Goal: Task Accomplishment & Management: Complete application form

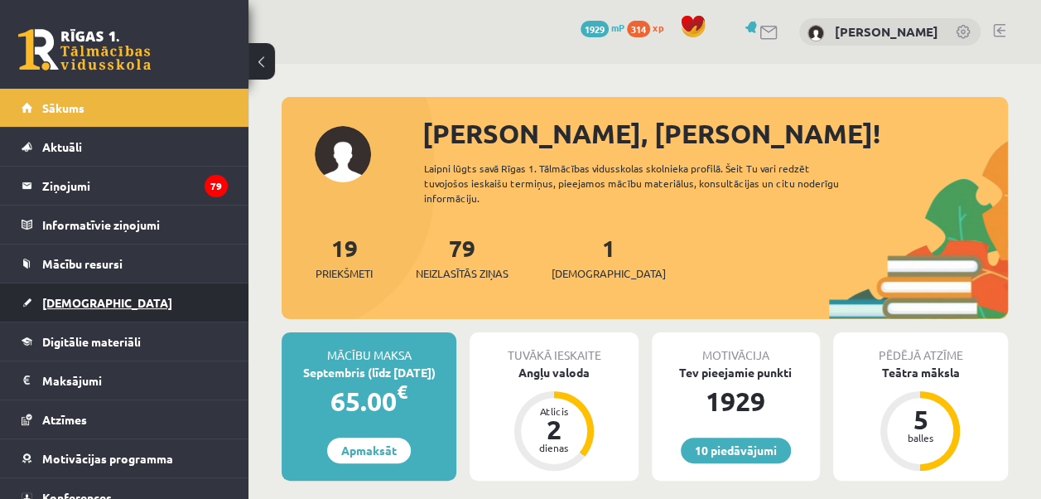
click at [75, 300] on span "[DEMOGRAPHIC_DATA]" at bounding box center [107, 302] width 130 height 15
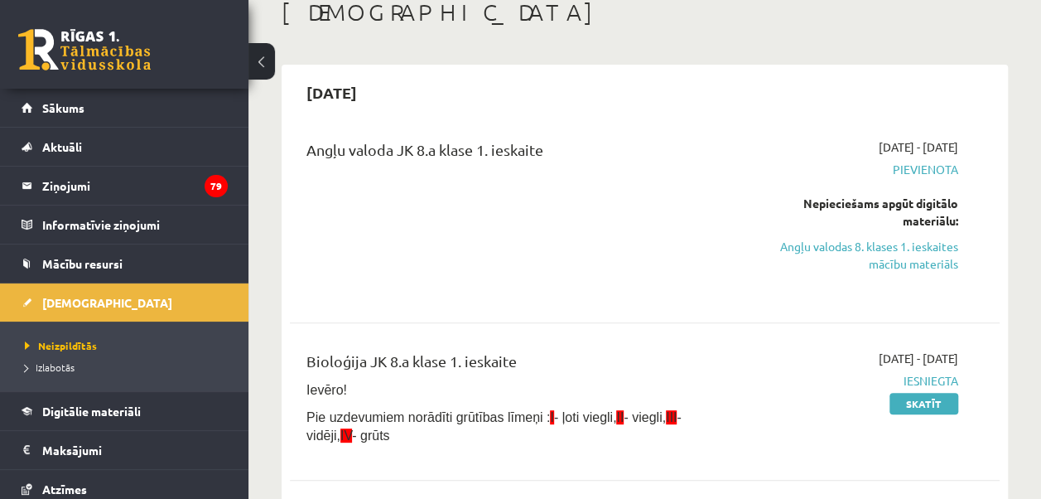
scroll to position [83, 0]
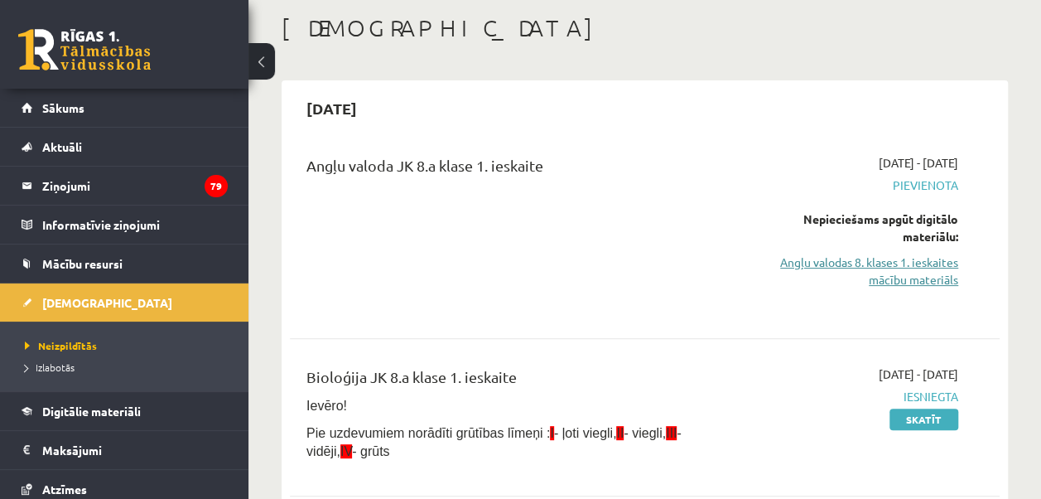
click at [927, 272] on link "Angļu valodas 8. klases 1. ieskaites mācību materiāls" at bounding box center [858, 270] width 200 height 35
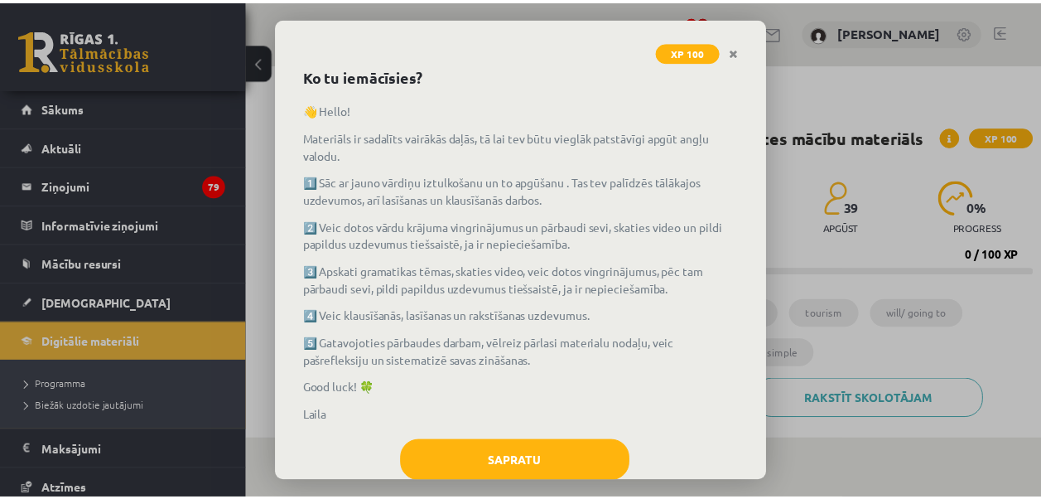
scroll to position [113, 0]
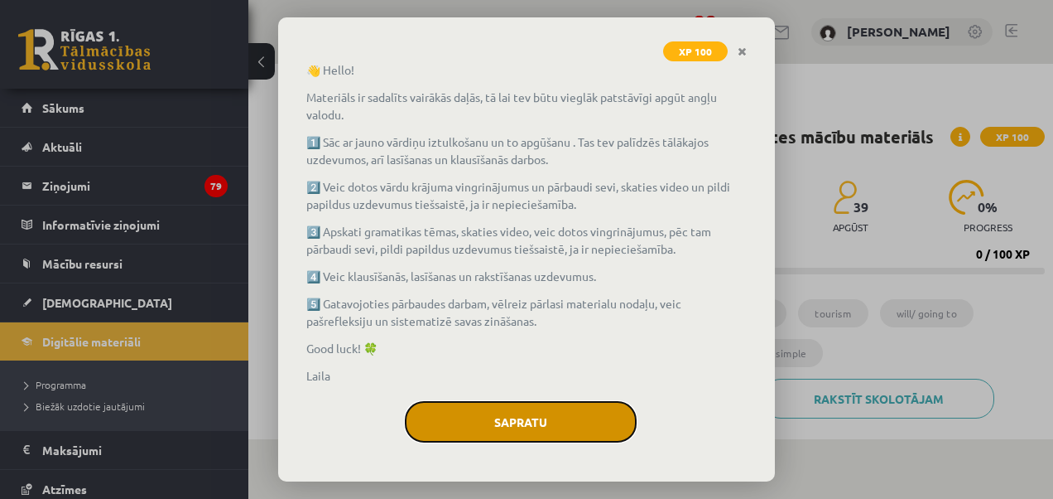
click at [534, 424] on button "Sapratu" at bounding box center [521, 421] width 232 height 41
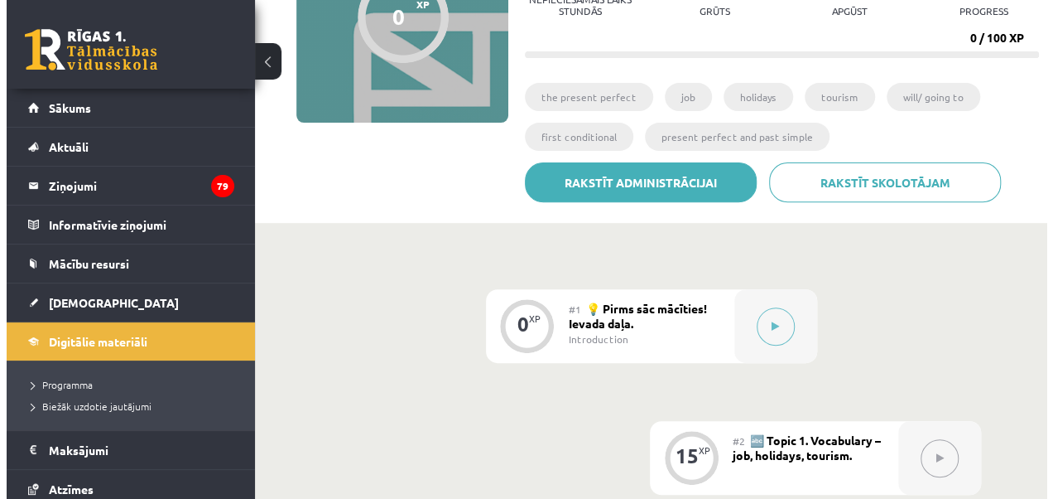
scroll to position [248, 0]
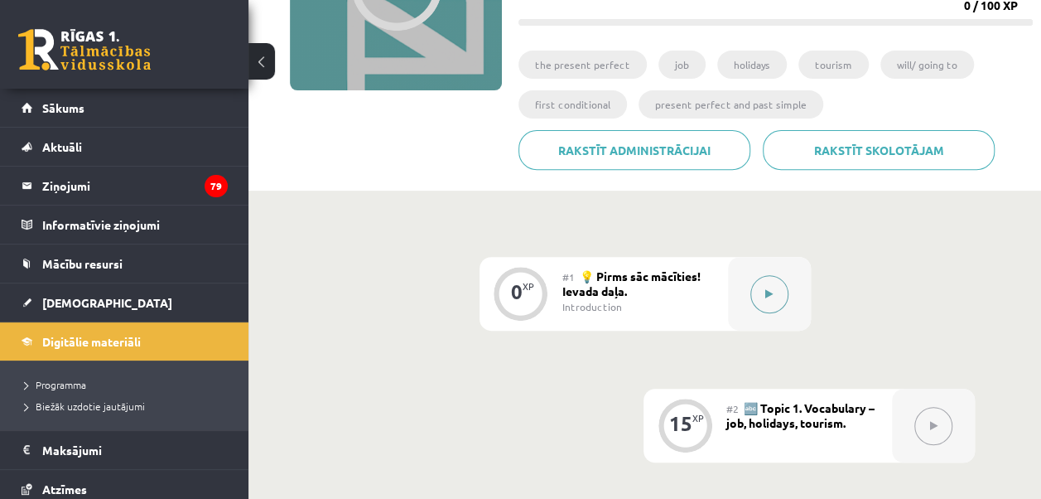
click at [776, 298] on button at bounding box center [769, 294] width 38 height 38
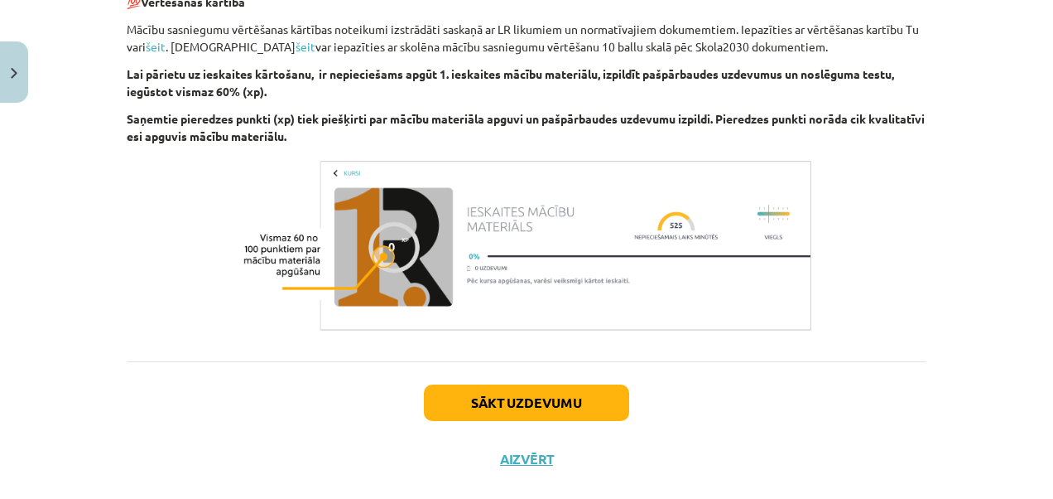
scroll to position [1265, 0]
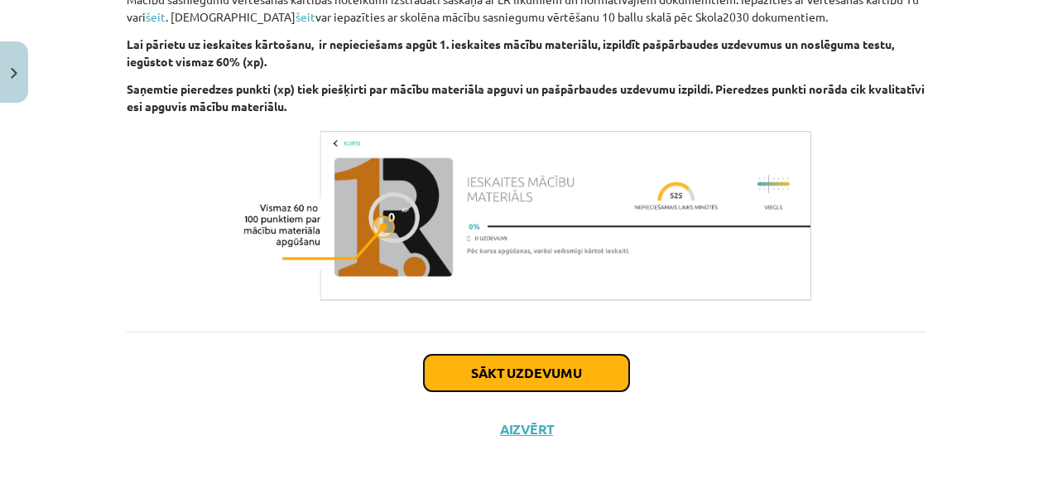
click at [547, 367] on button "Sākt uzdevumu" at bounding box center [526, 372] width 205 height 36
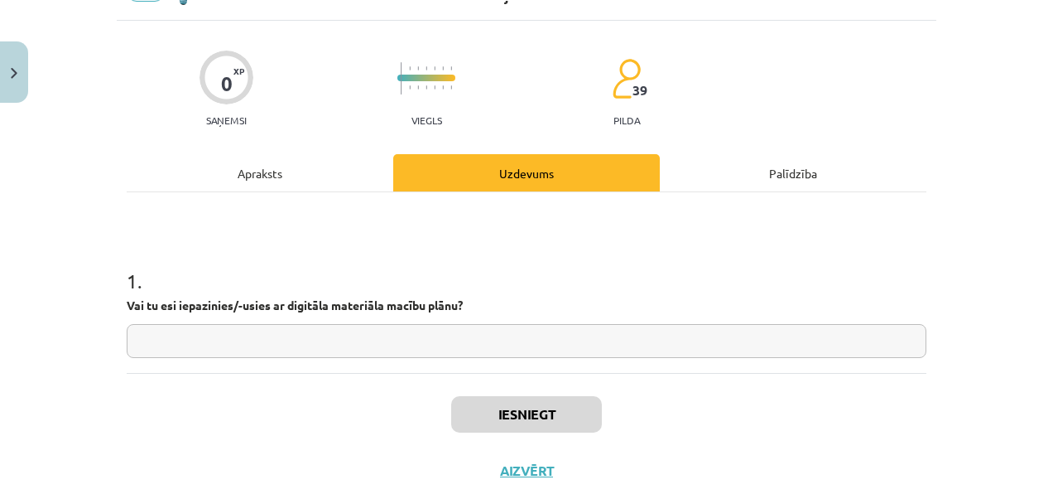
scroll to position [41, 0]
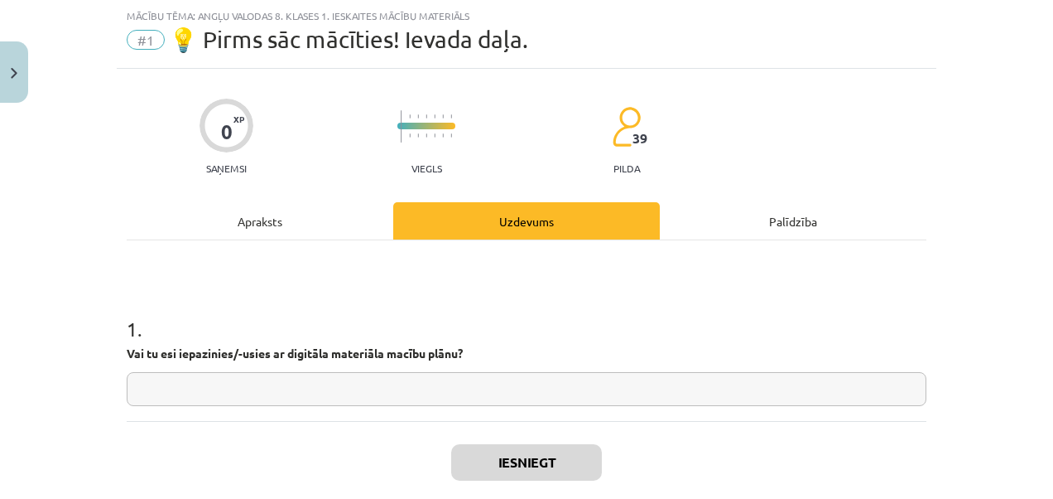
click at [472, 393] on input "text" at bounding box center [527, 389] width 800 height 34
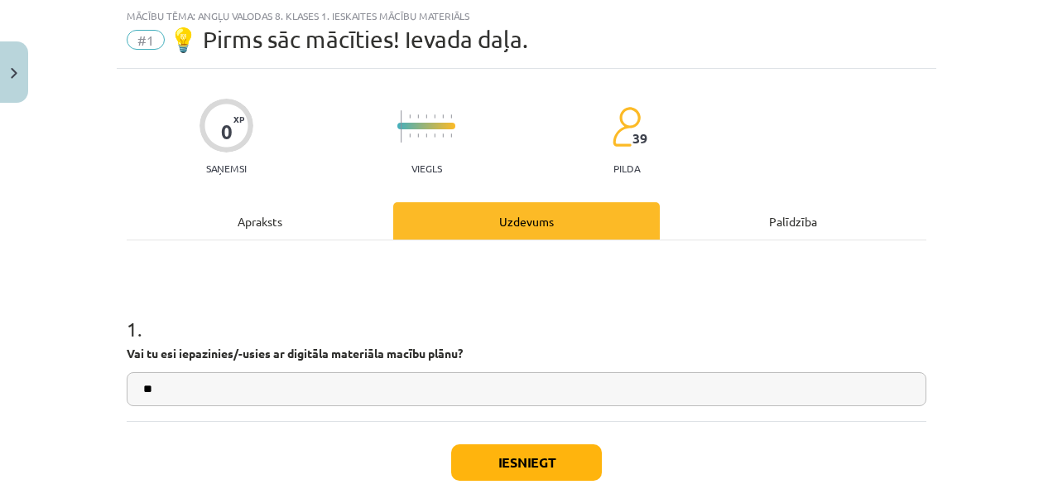
type input "**"
click at [515, 457] on button "Iesniegt" at bounding box center [526, 462] width 151 height 36
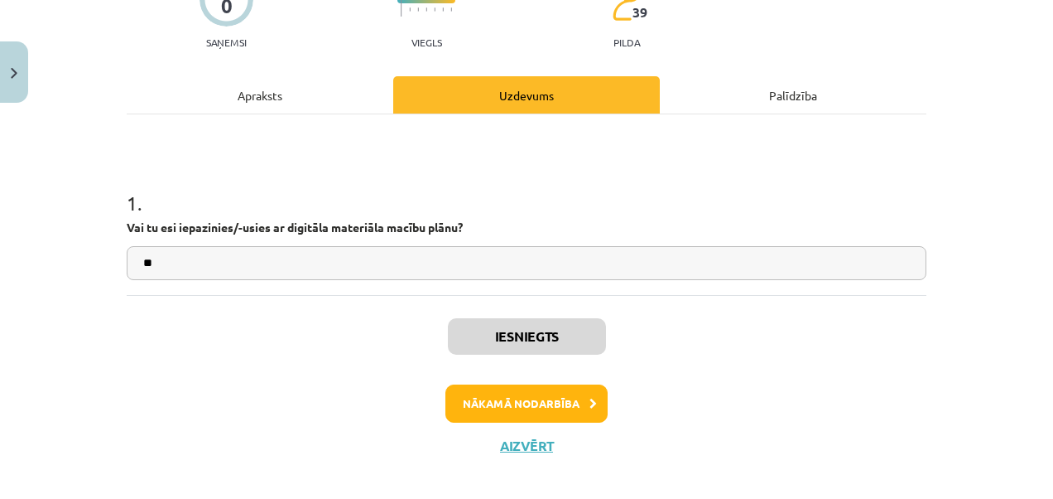
scroll to position [182, 0]
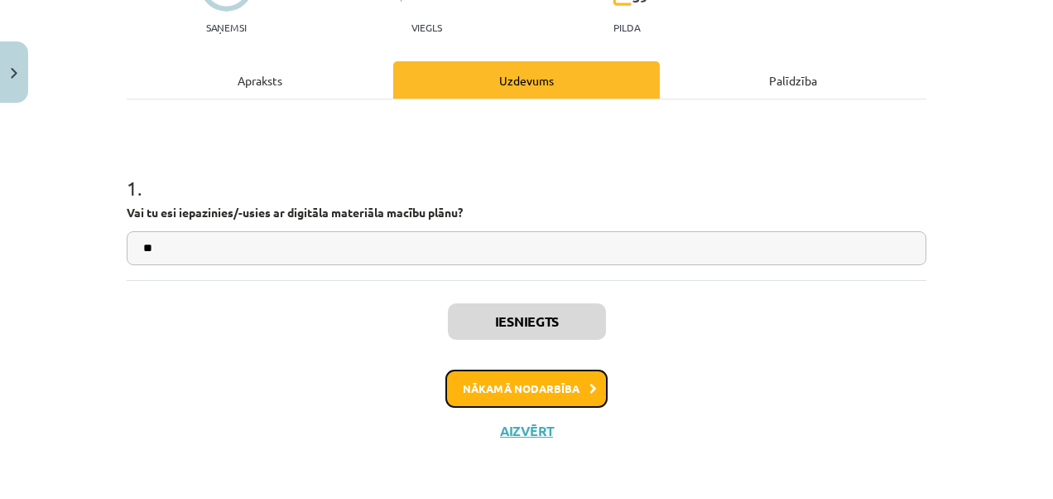
click at [567, 392] on button "Nākamā nodarbība" at bounding box center [527, 388] width 162 height 38
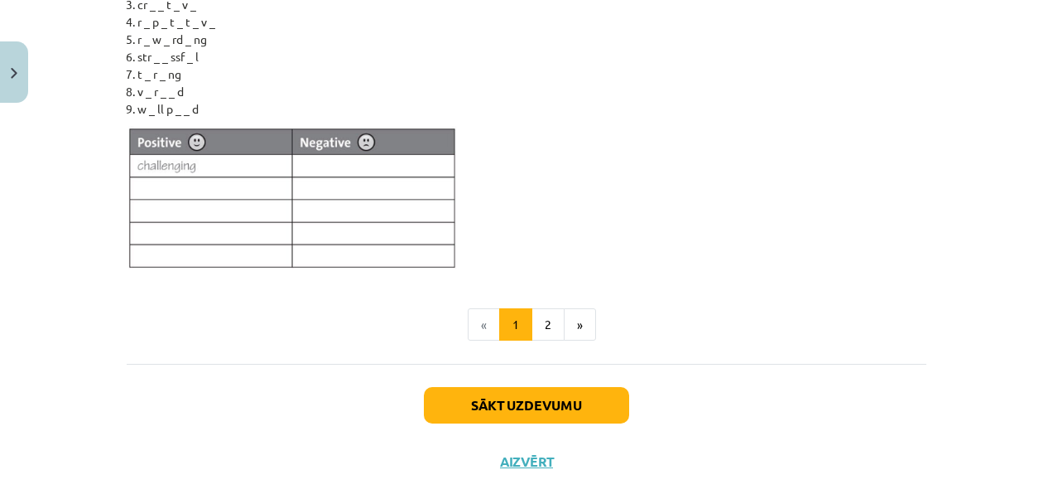
scroll to position [1645, 0]
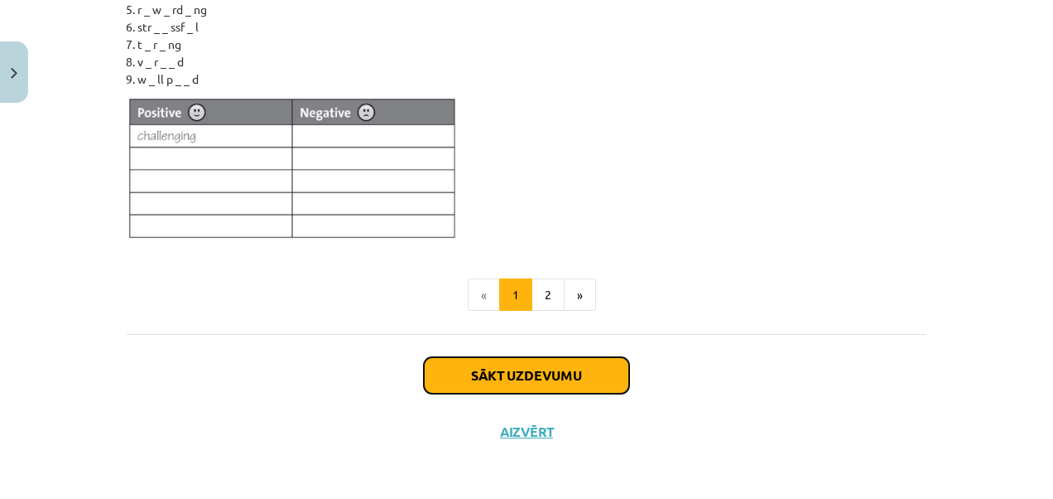
click at [565, 364] on button "Sākt uzdevumu" at bounding box center [526, 375] width 205 height 36
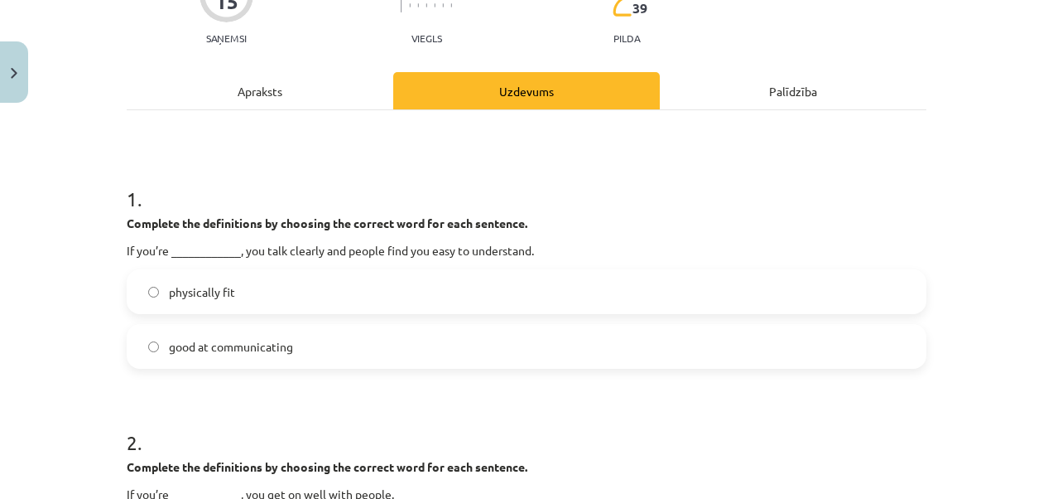
scroll to position [207, 0]
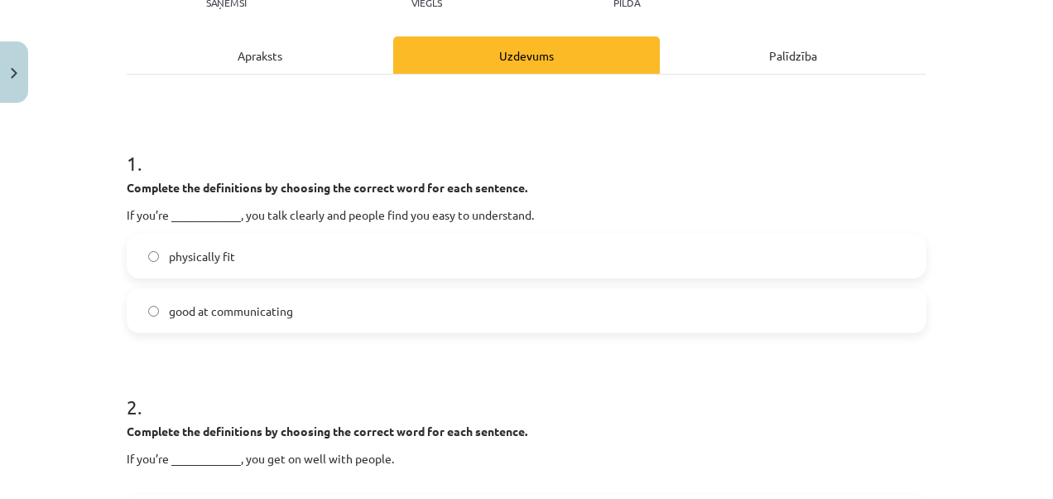
click at [260, 306] on span "good at communicating" at bounding box center [231, 310] width 124 height 17
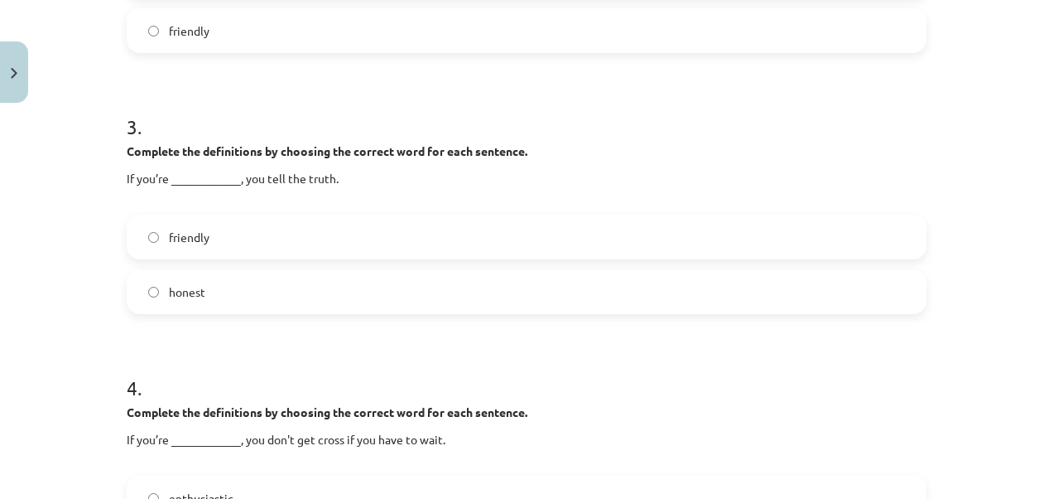
scroll to position [787, 0]
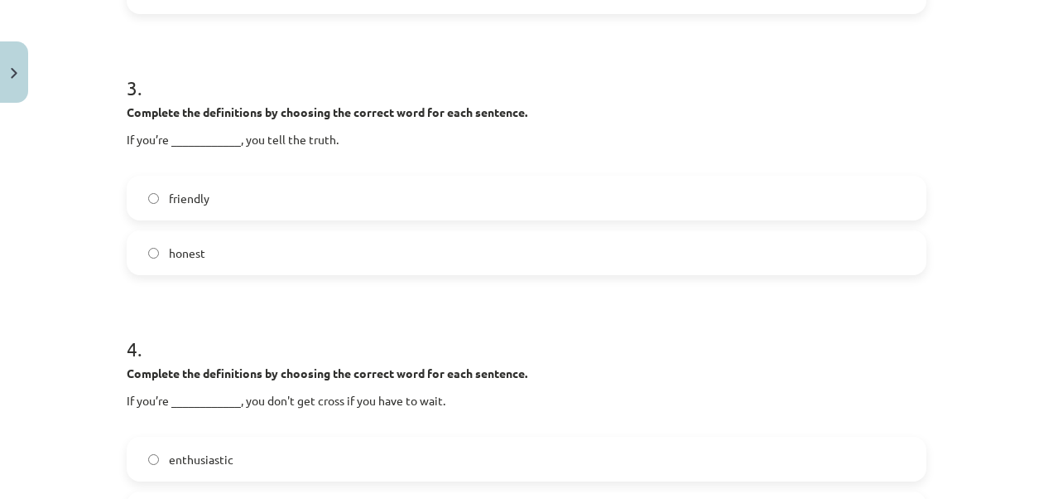
click at [139, 255] on label "honest" at bounding box center [526, 252] width 797 height 41
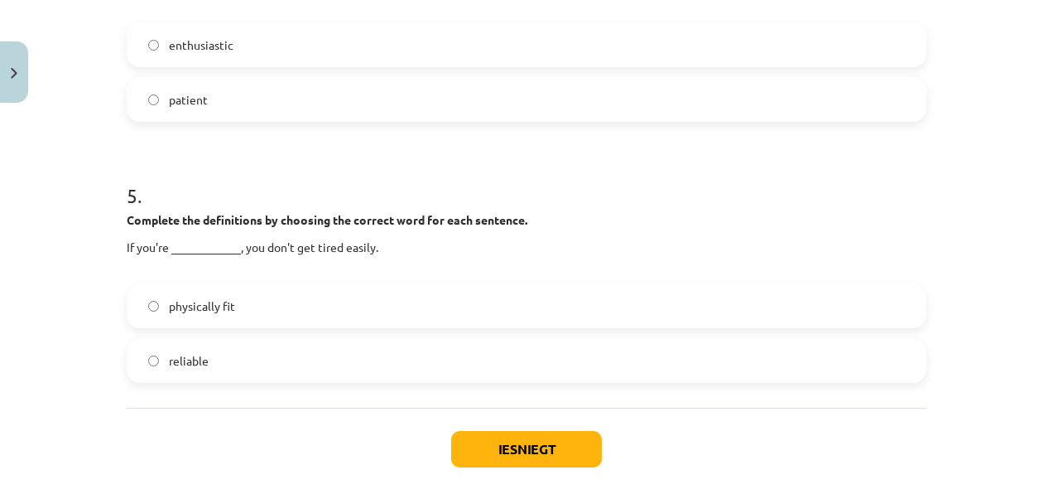
scroll to position [1276, 0]
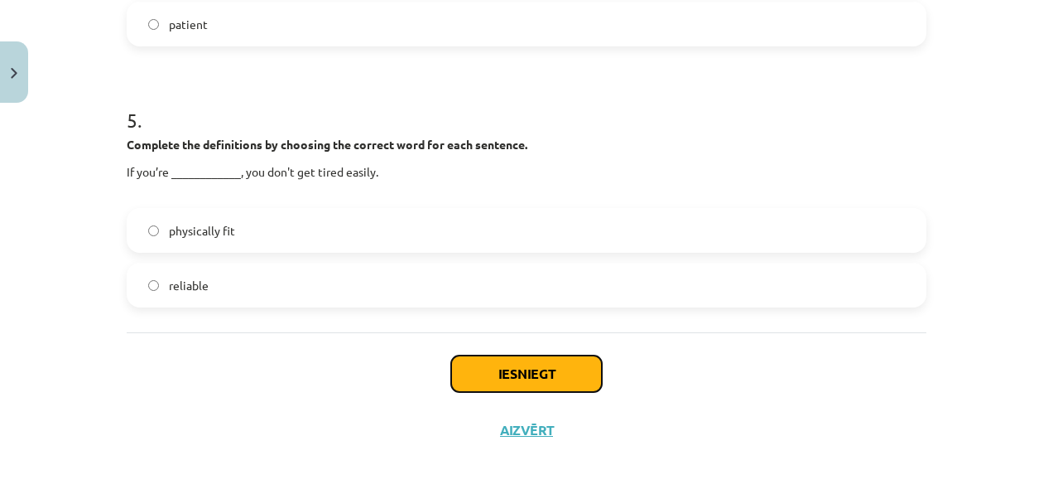
click at [556, 374] on button "Iesniegt" at bounding box center [526, 373] width 151 height 36
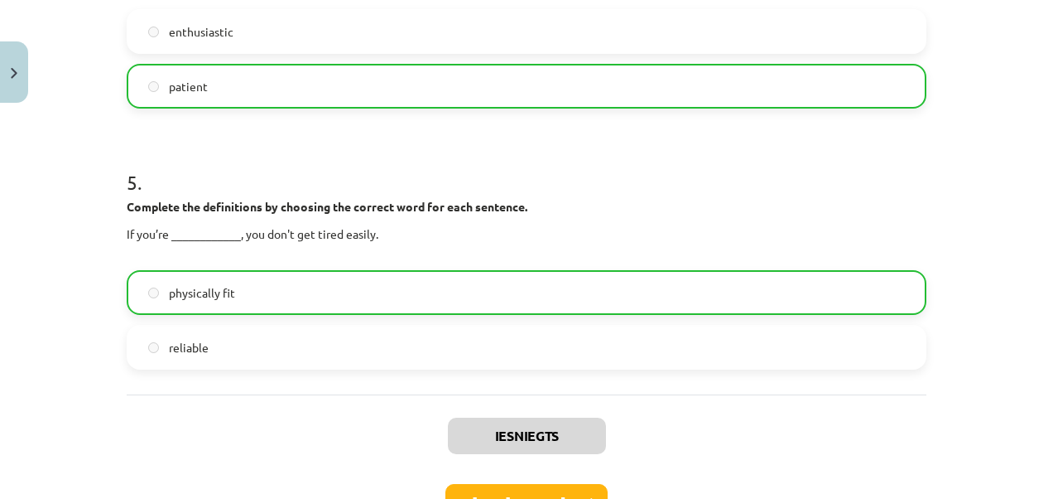
scroll to position [1328, 0]
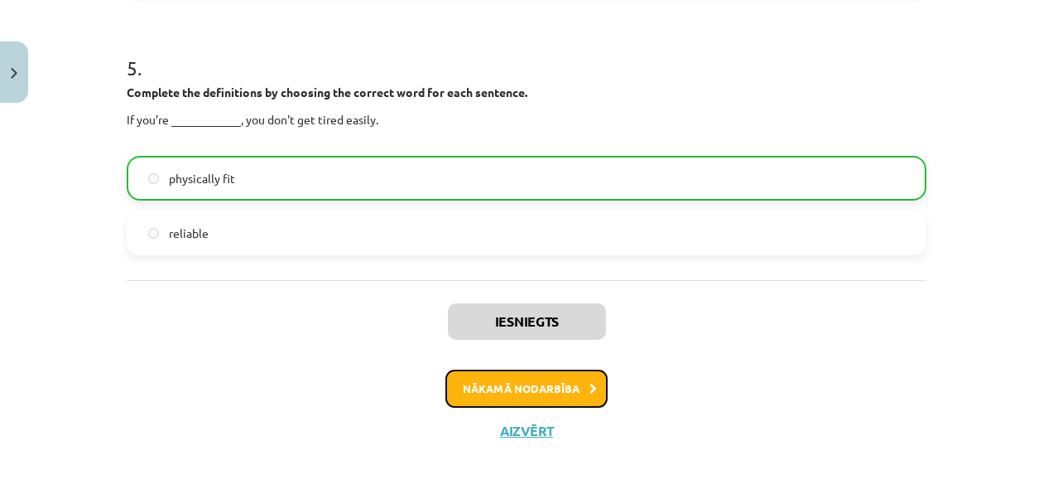
click at [549, 381] on button "Nākamā nodarbība" at bounding box center [527, 388] width 162 height 38
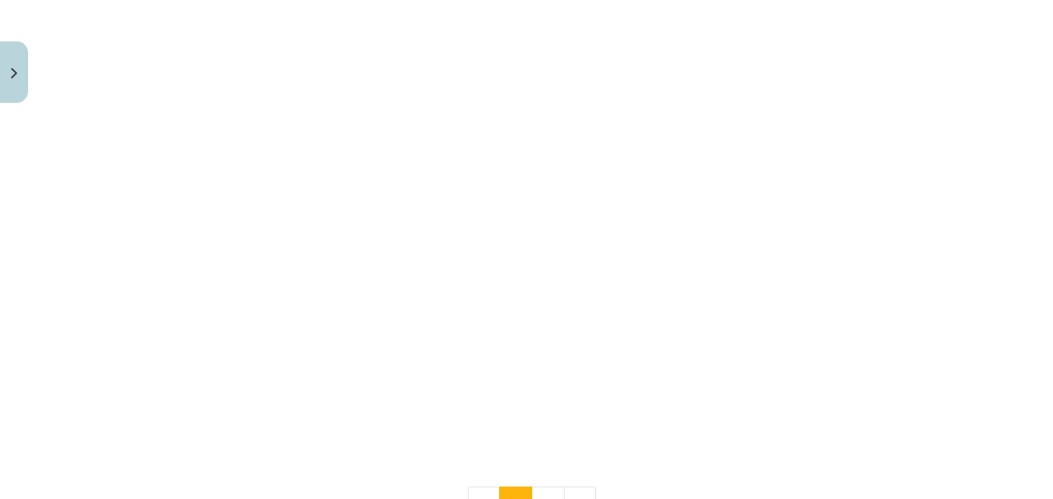
scroll to position [2153, 0]
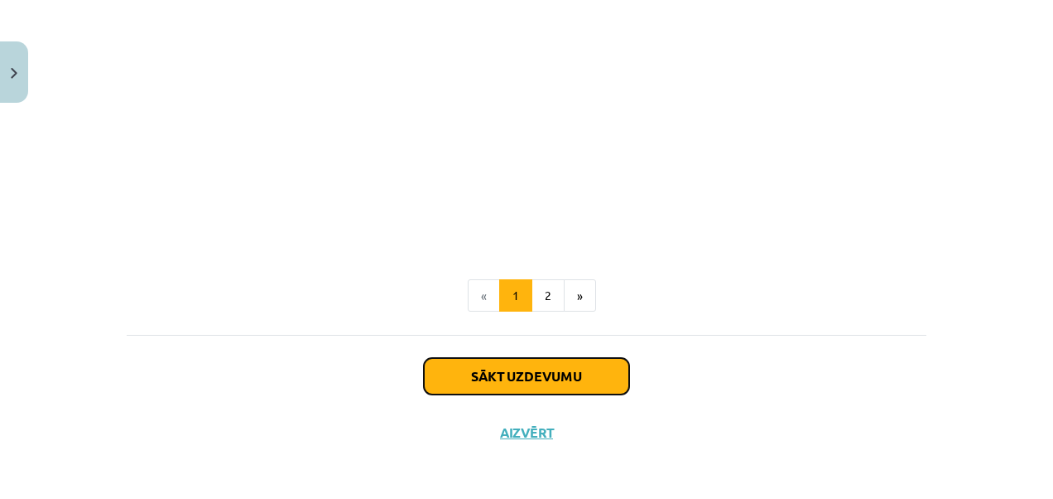
click at [548, 372] on button "Sākt uzdevumu" at bounding box center [526, 376] width 205 height 36
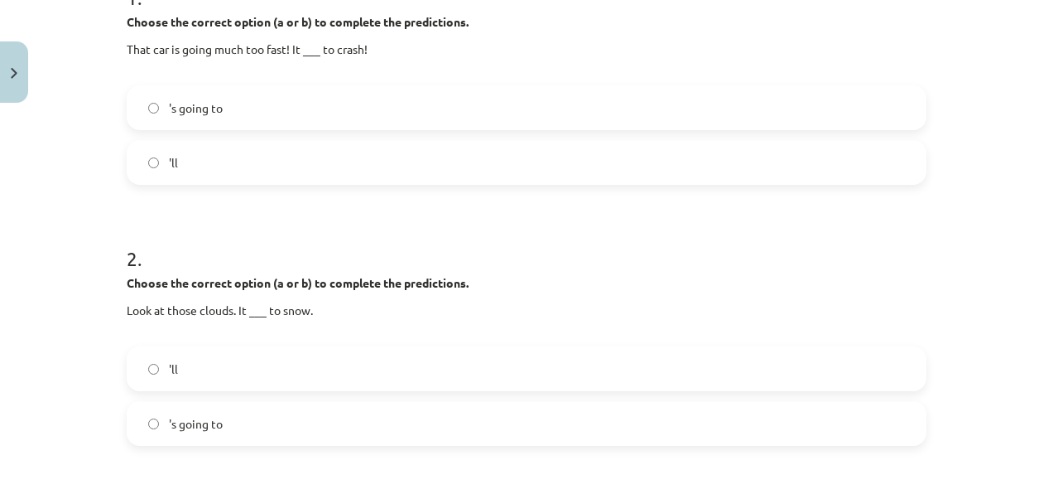
scroll to position [455, 0]
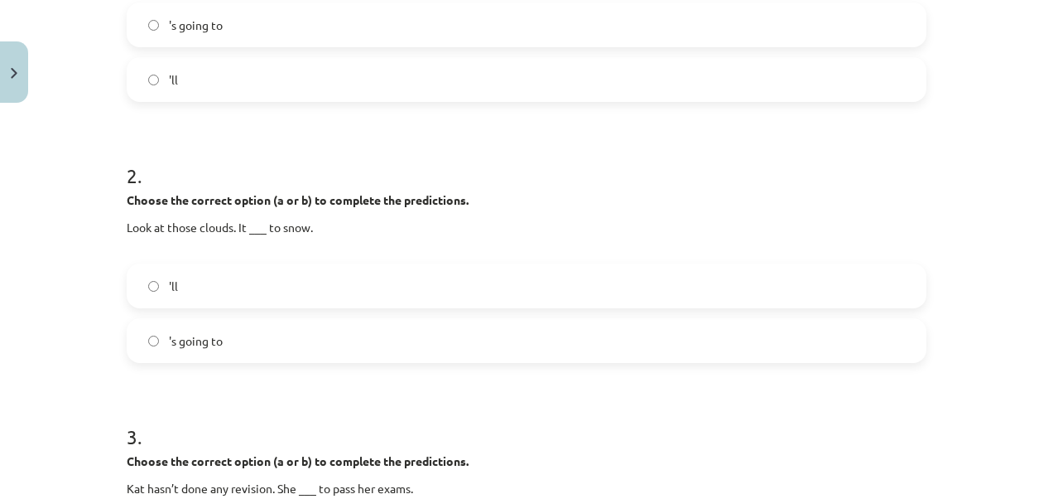
click at [179, 283] on label "'ll" at bounding box center [526, 285] width 797 height 41
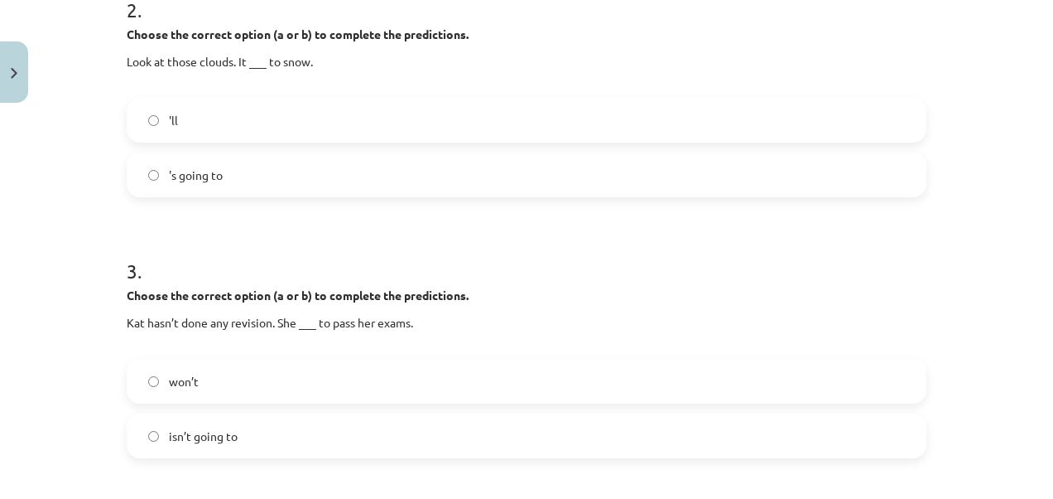
scroll to position [704, 0]
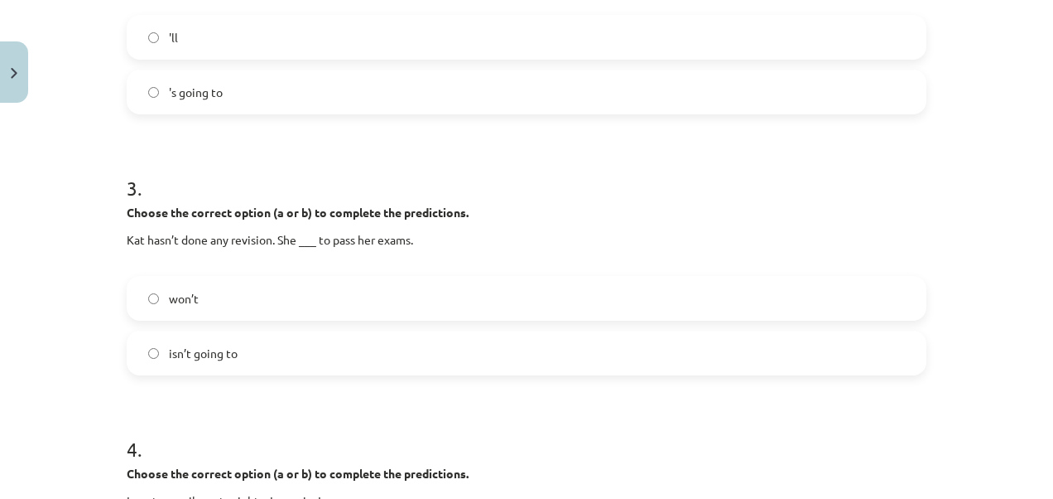
click at [215, 296] on label "won’t" at bounding box center [526, 297] width 797 height 41
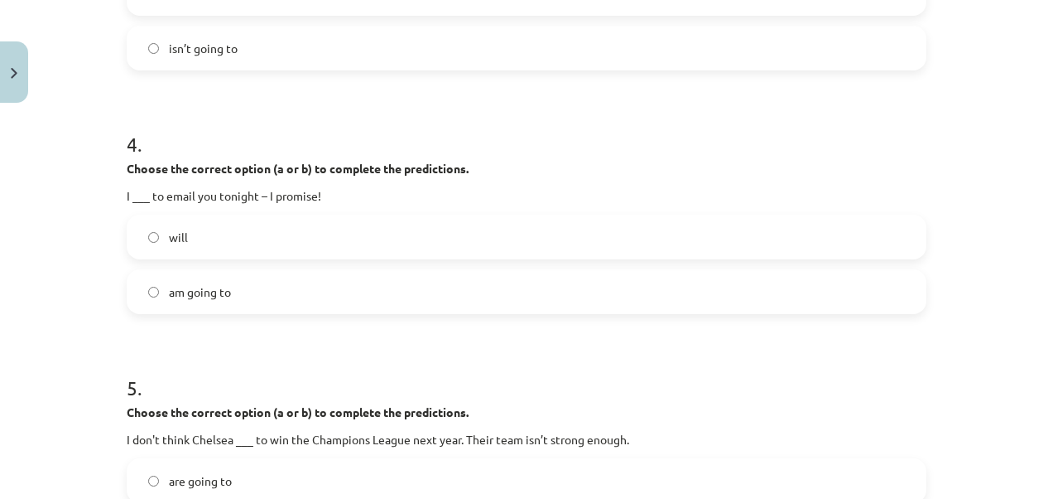
scroll to position [1035, 0]
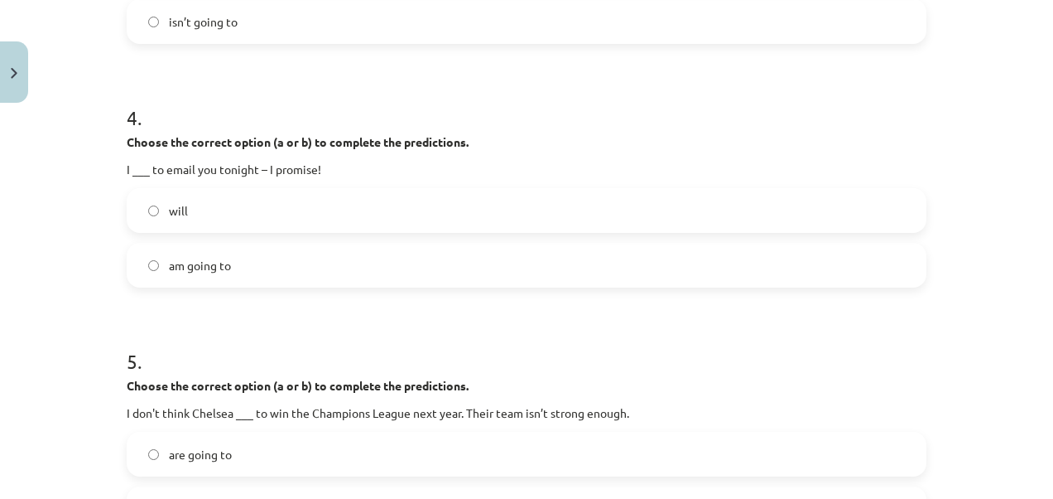
click at [179, 214] on span "will" at bounding box center [178, 210] width 19 height 17
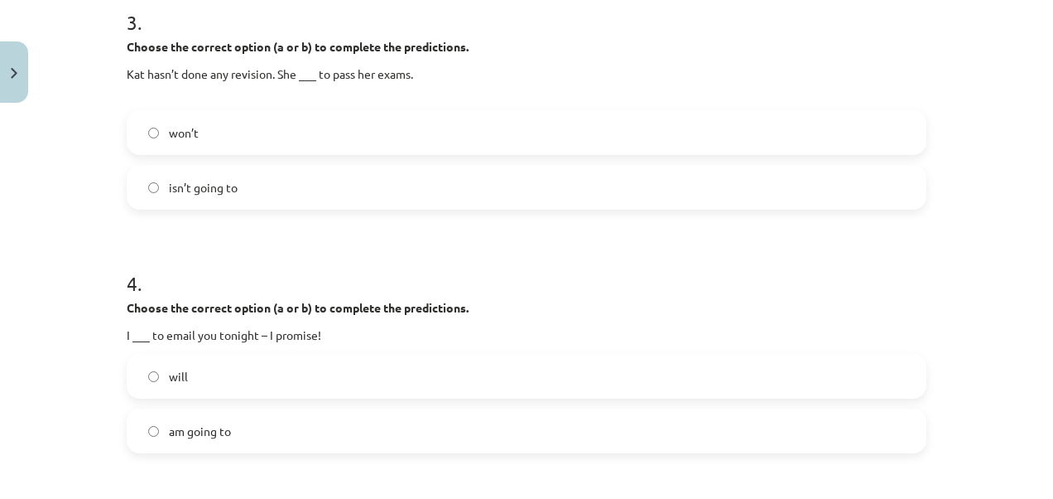
scroll to position [1201, 0]
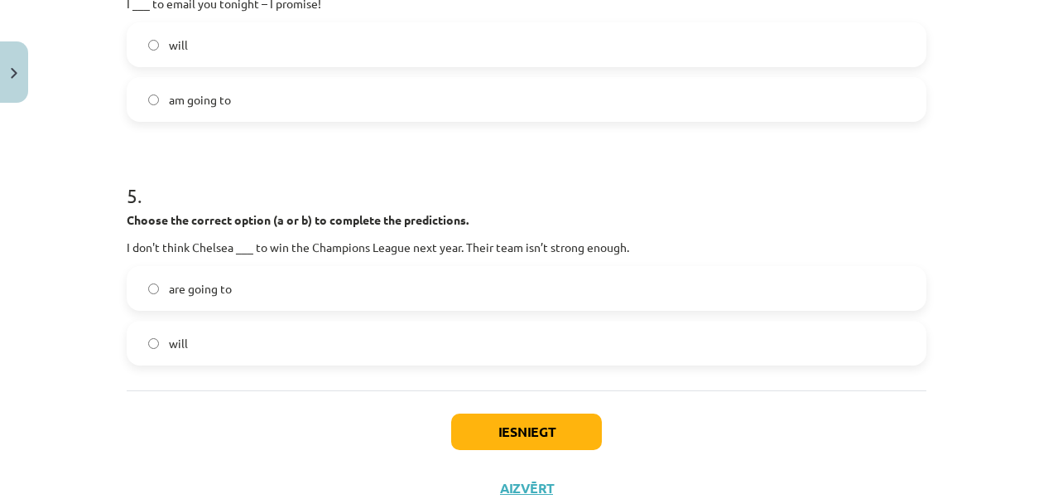
click at [169, 343] on span "will" at bounding box center [178, 343] width 19 height 17
click at [532, 426] on button "Iesniegt" at bounding box center [526, 431] width 151 height 36
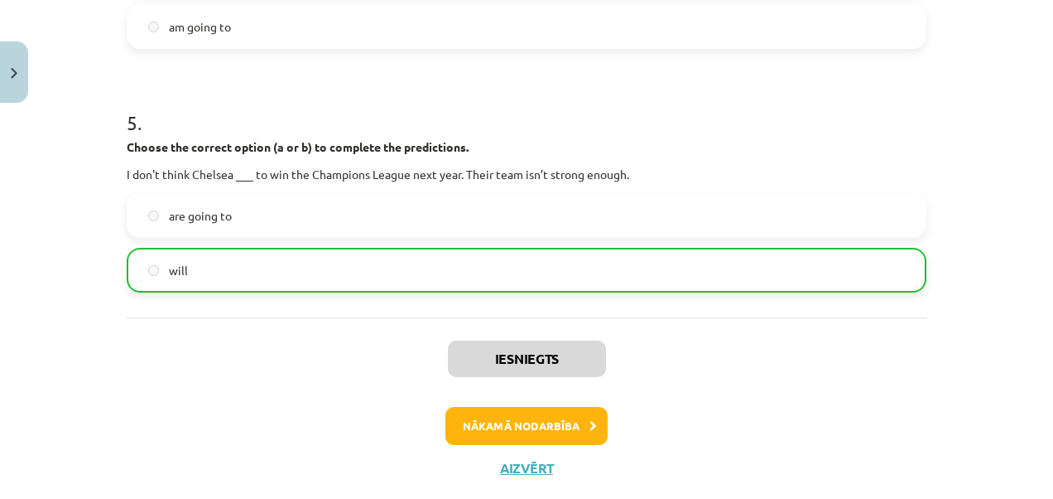
scroll to position [1284, 0]
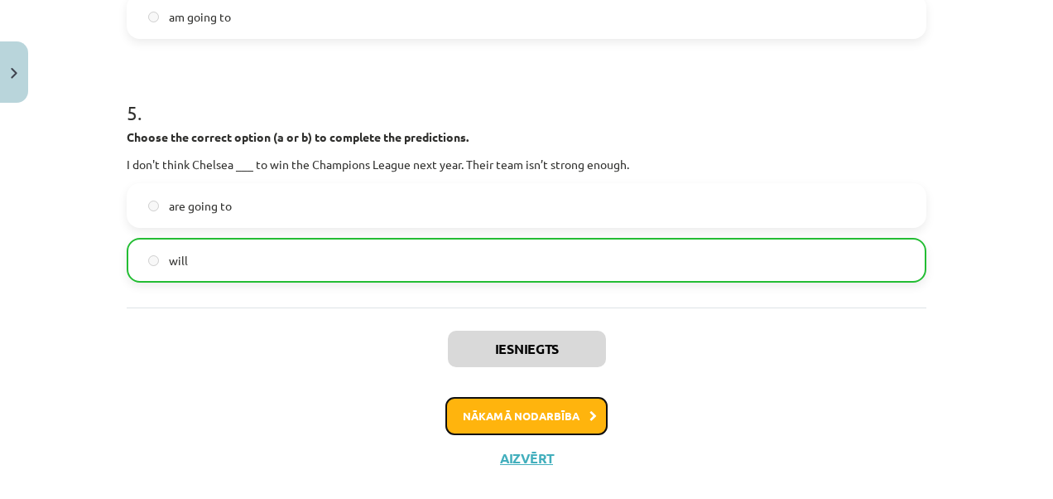
click at [529, 412] on button "Nākamā nodarbība" at bounding box center [527, 416] width 162 height 38
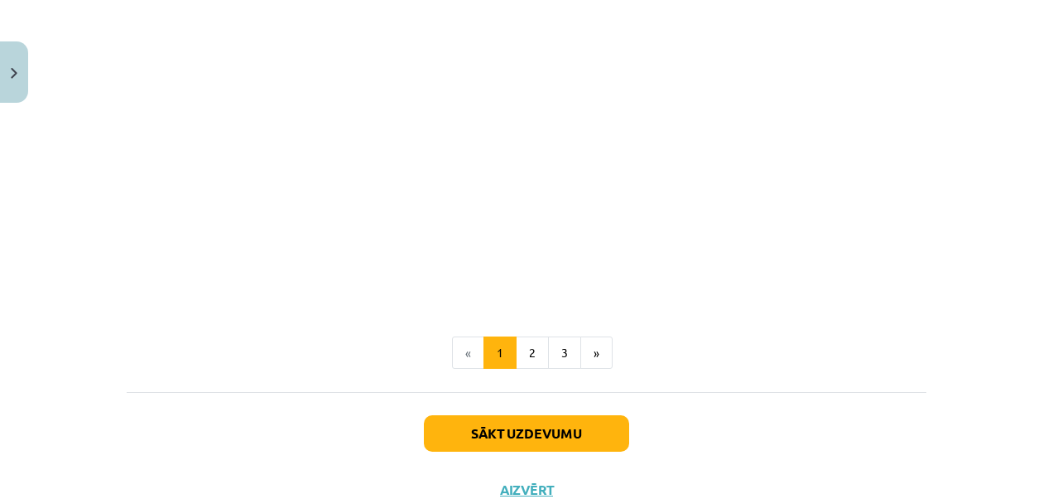
scroll to position [2047, 0]
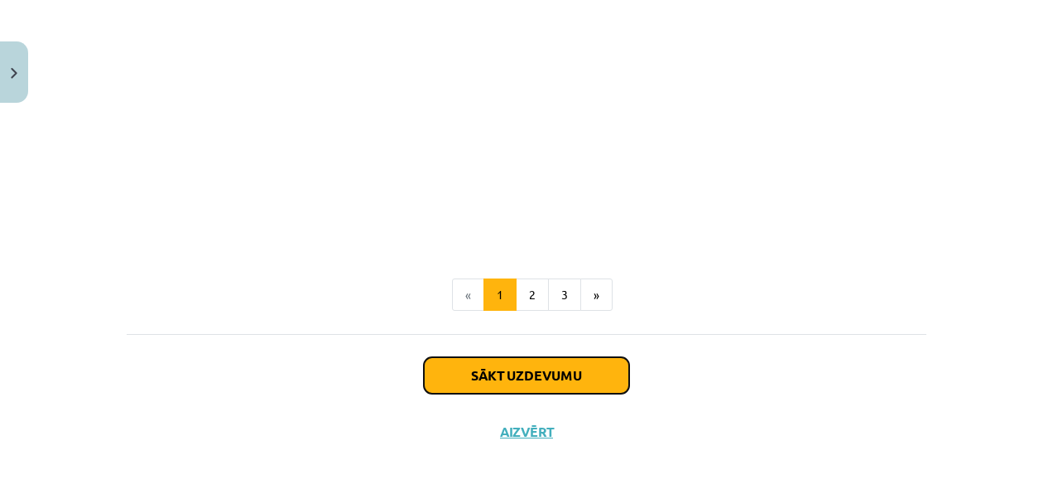
click at [484, 373] on button "Sākt uzdevumu" at bounding box center [526, 375] width 205 height 36
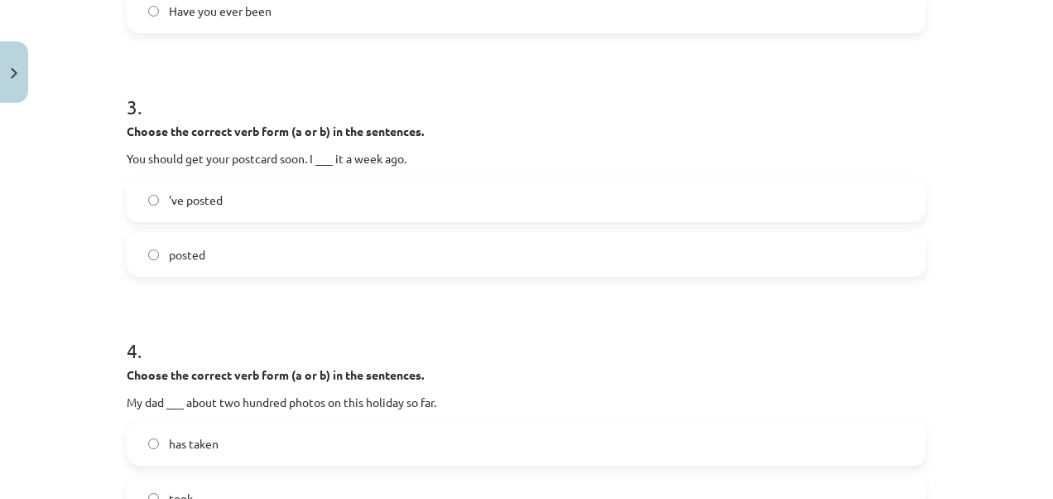
scroll to position [787, 0]
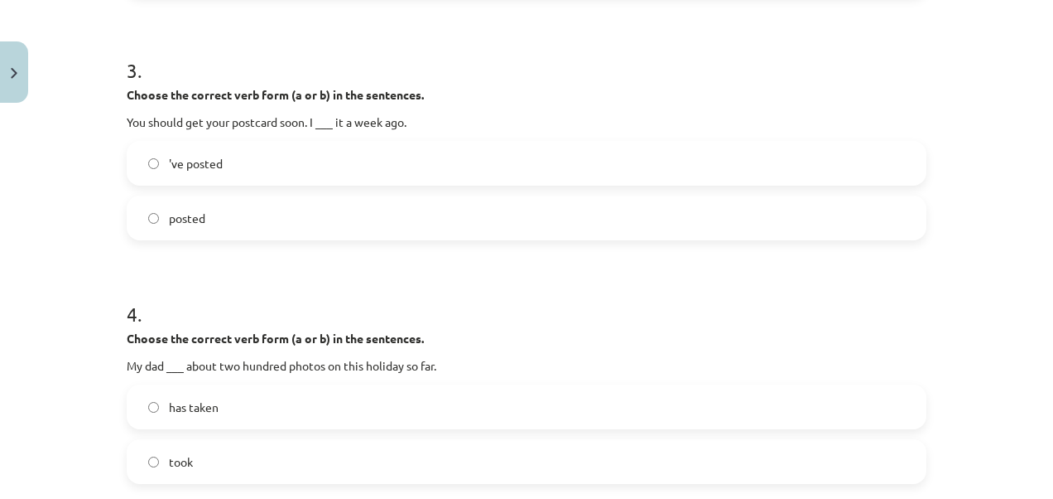
click at [235, 176] on label "'ve posted" at bounding box center [526, 162] width 797 height 41
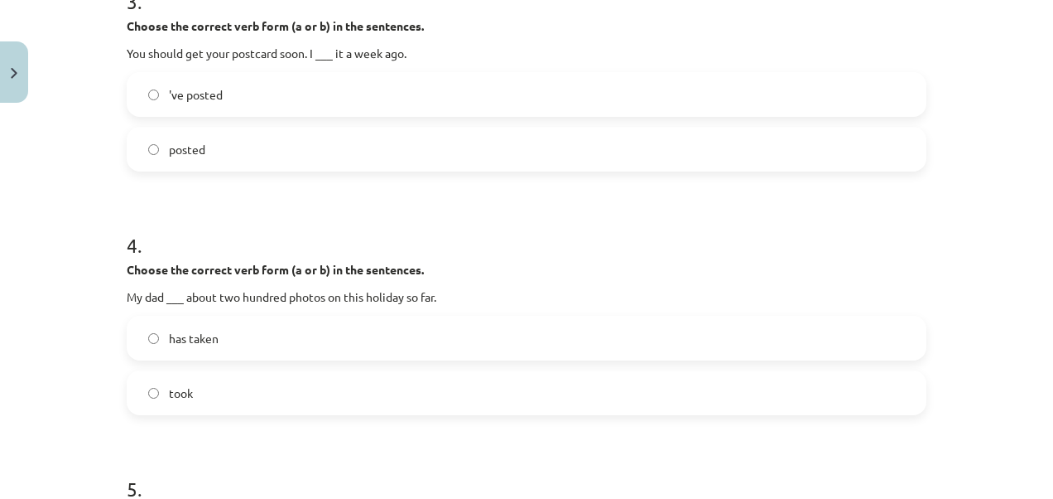
scroll to position [952, 0]
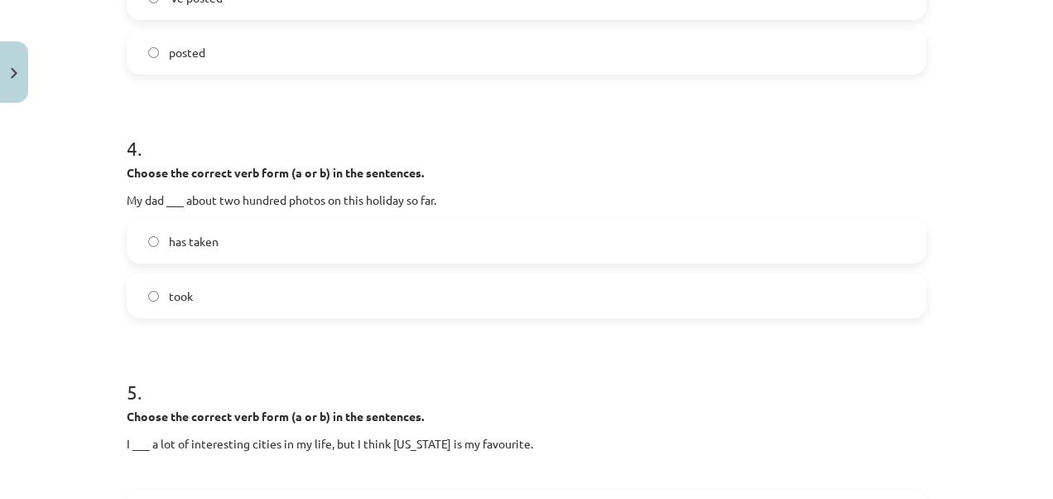
click at [184, 297] on span "took" at bounding box center [181, 295] width 24 height 17
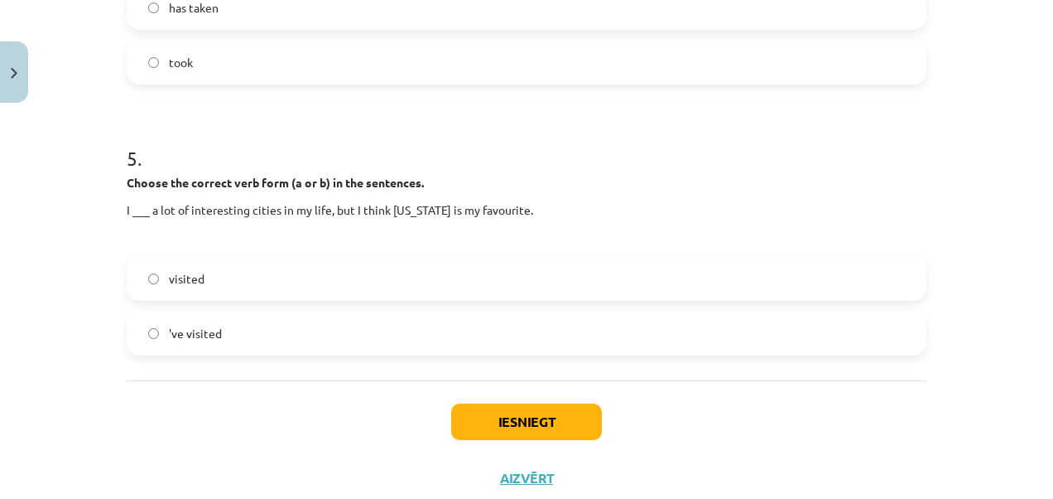
scroll to position [1201, 0]
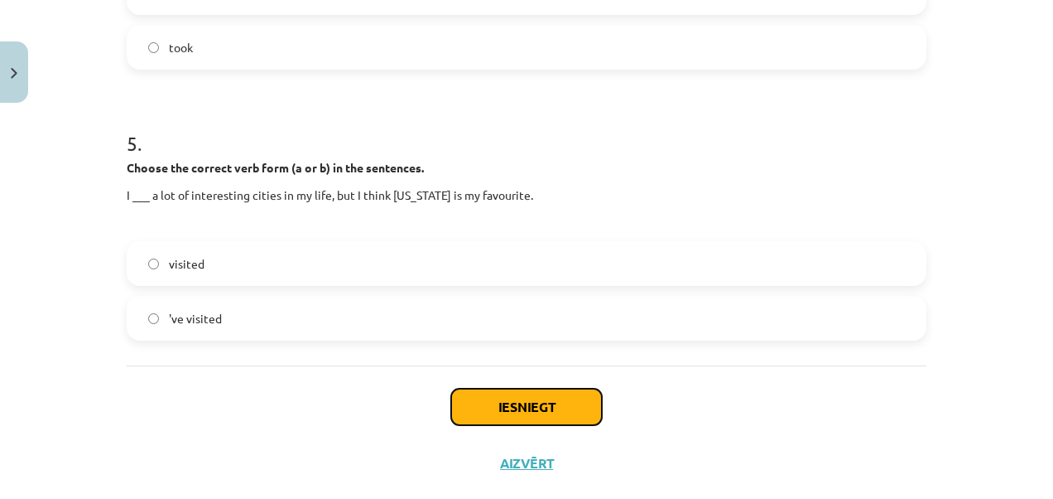
click at [563, 398] on button "Iesniegt" at bounding box center [526, 406] width 151 height 36
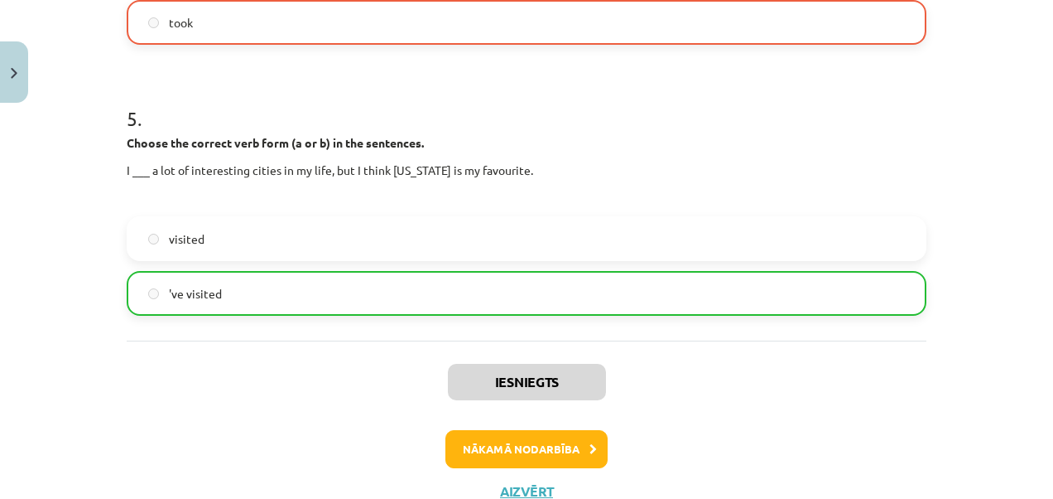
scroll to position [1285, 0]
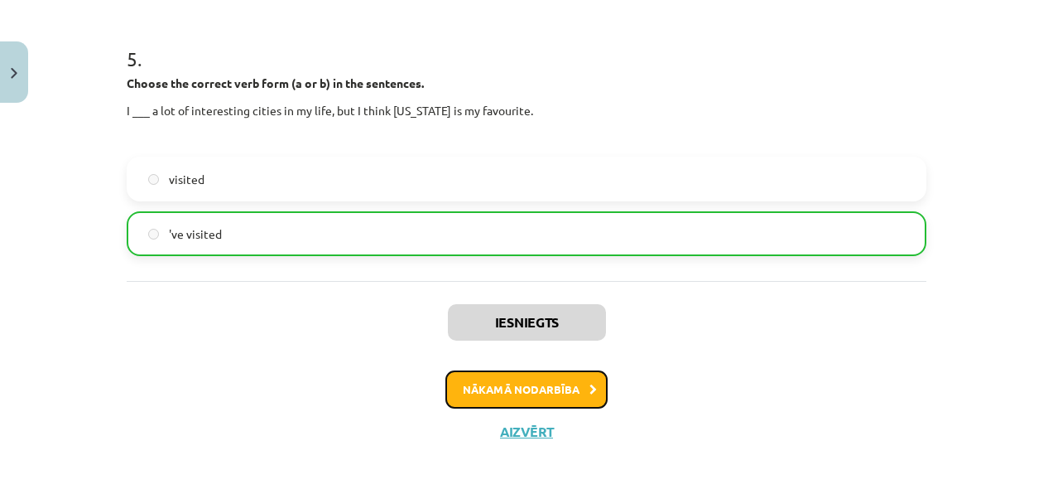
click at [530, 388] on button "Nākamā nodarbība" at bounding box center [527, 389] width 162 height 38
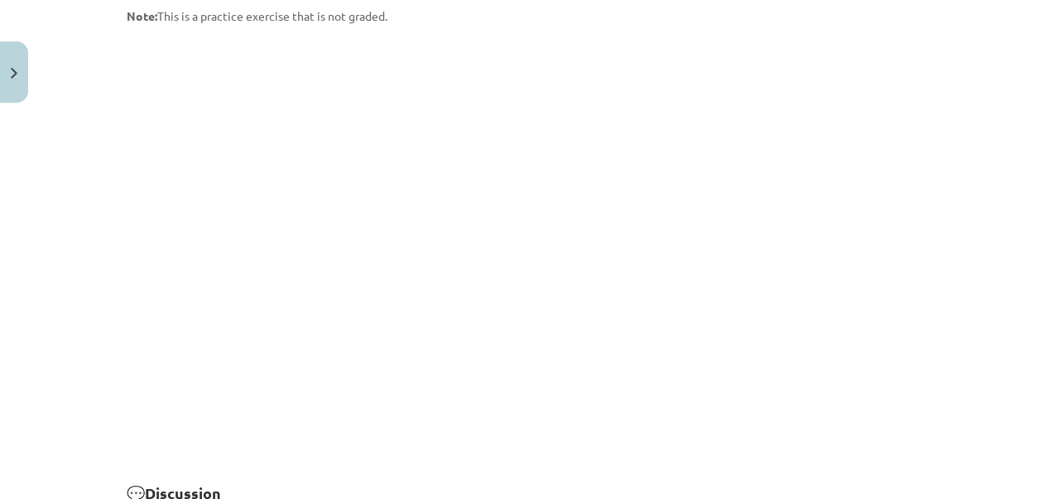
scroll to position [2440, 0]
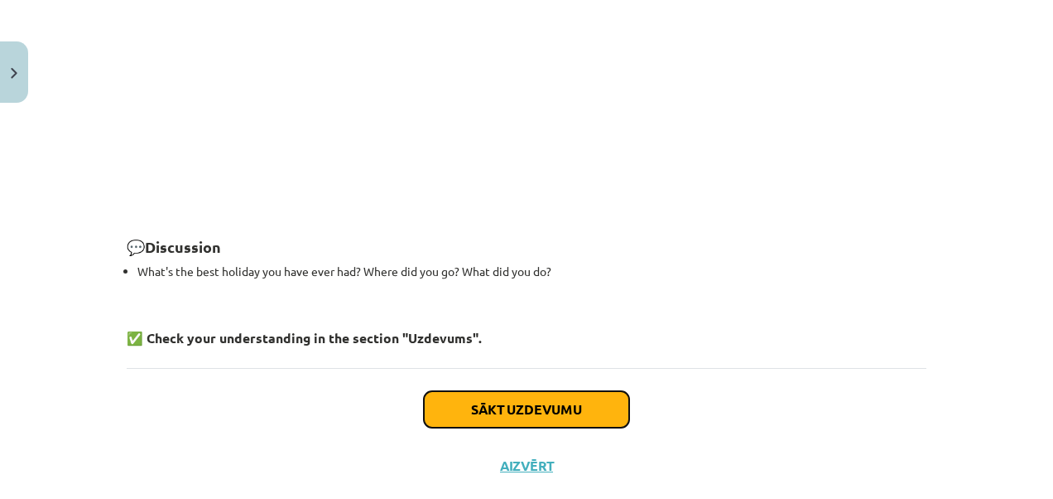
click at [542, 391] on button "Sākt uzdevumu" at bounding box center [526, 409] width 205 height 36
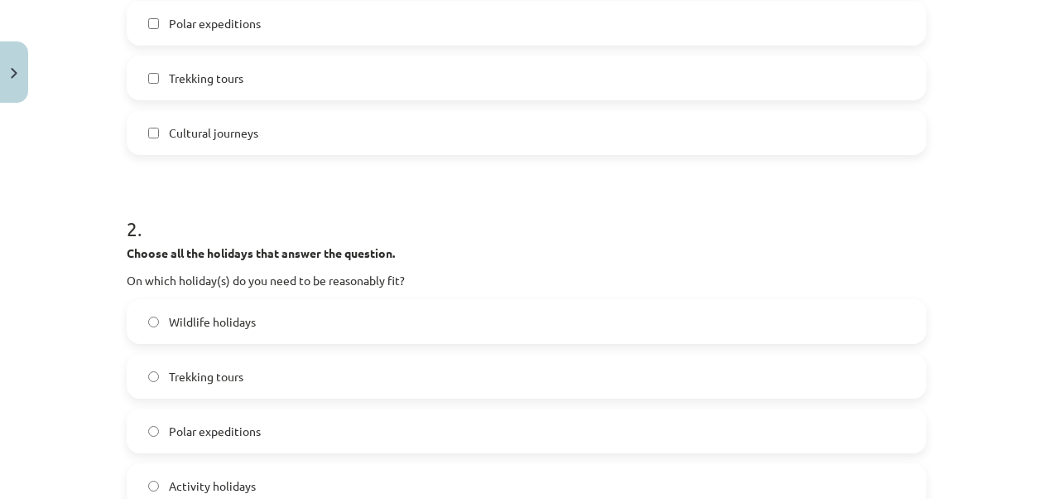
scroll to position [290, 0]
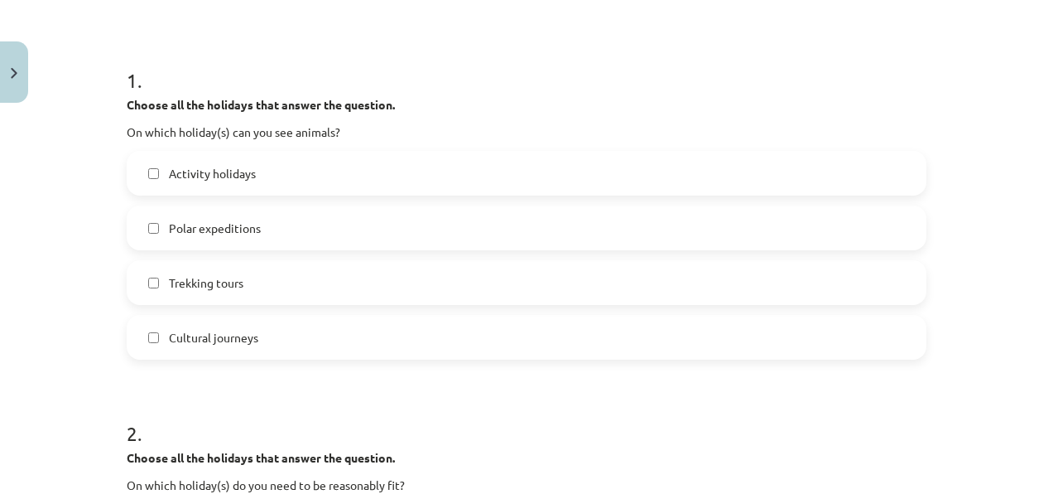
click at [157, 227] on label "Polar expeditions" at bounding box center [526, 227] width 797 height 41
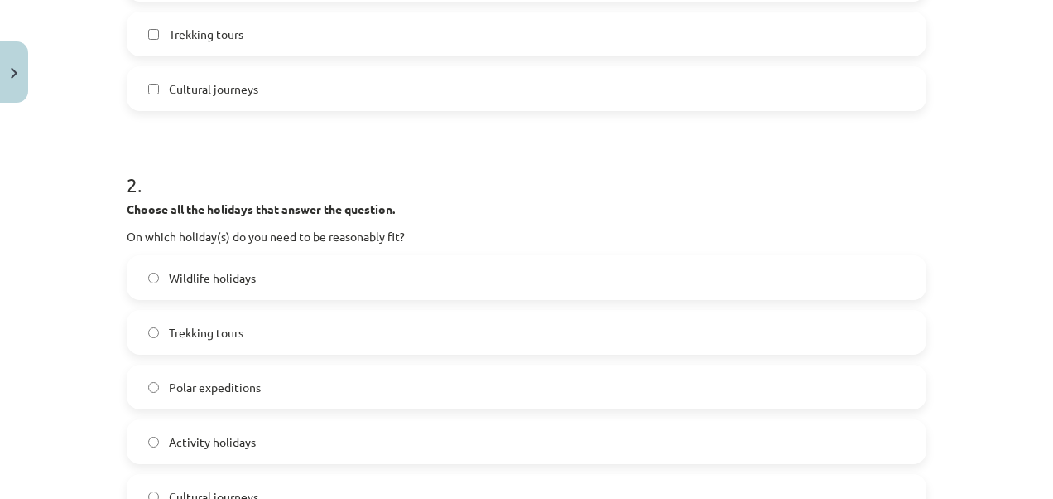
scroll to position [704, 0]
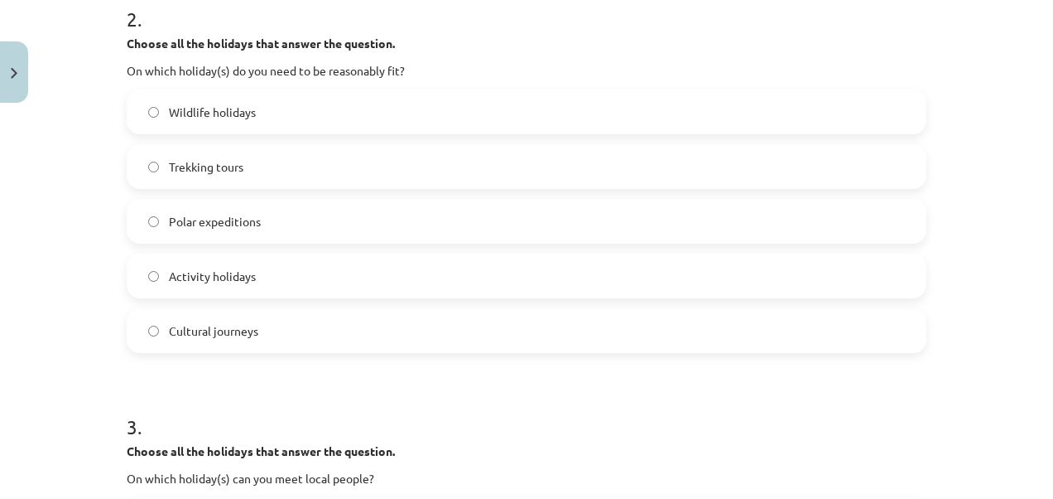
click at [152, 171] on label "Trekking tours" at bounding box center [526, 166] width 797 height 41
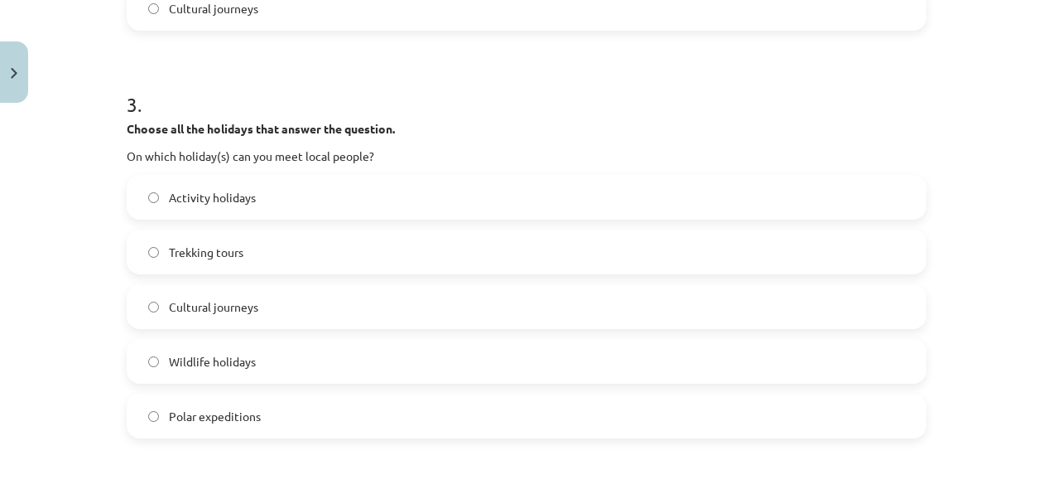
scroll to position [1035, 0]
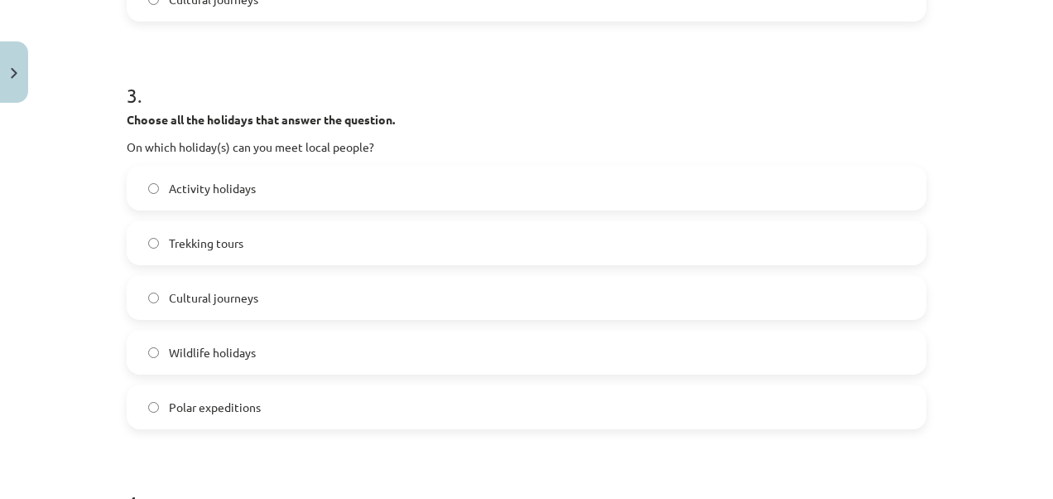
click at [217, 299] on span "Cultural journeys" at bounding box center [213, 297] width 89 height 17
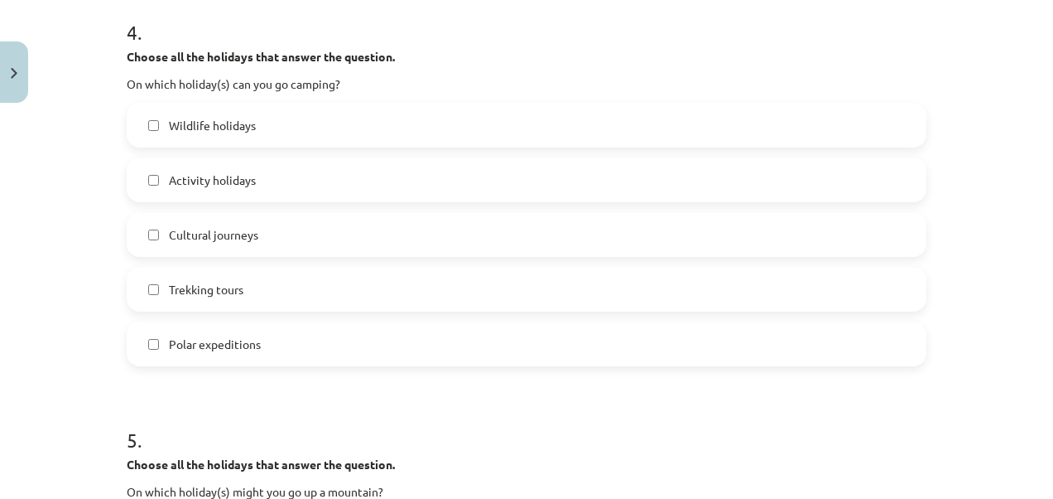
scroll to position [1532, 0]
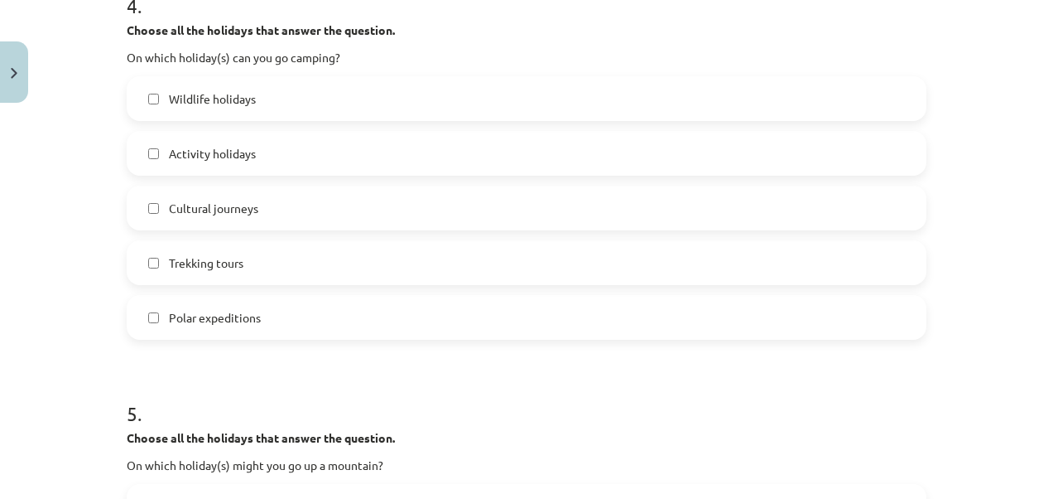
click at [174, 98] on span "Wildlife holidays" at bounding box center [212, 98] width 87 height 17
click at [158, 318] on label "Polar expeditions" at bounding box center [526, 316] width 797 height 41
click at [242, 160] on span "Activity holidays" at bounding box center [212, 153] width 87 height 17
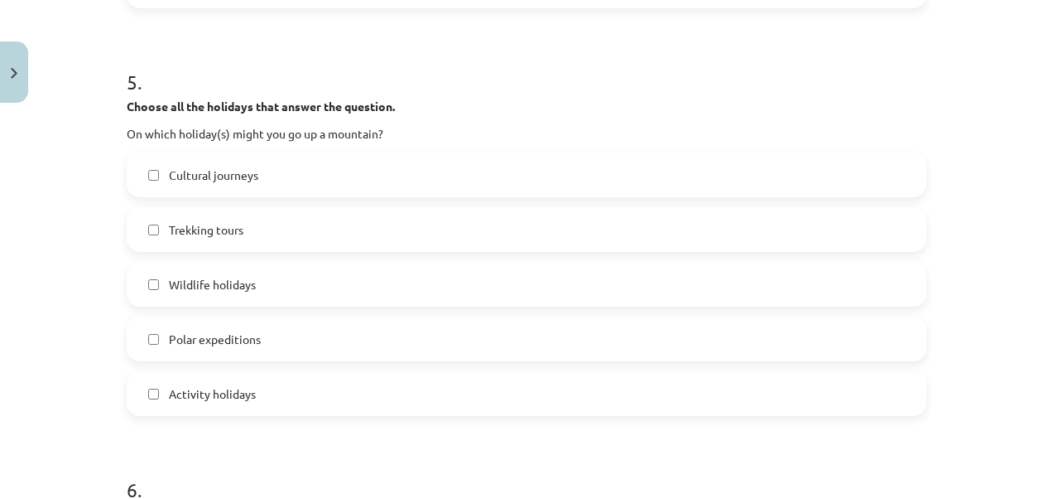
scroll to position [1946, 0]
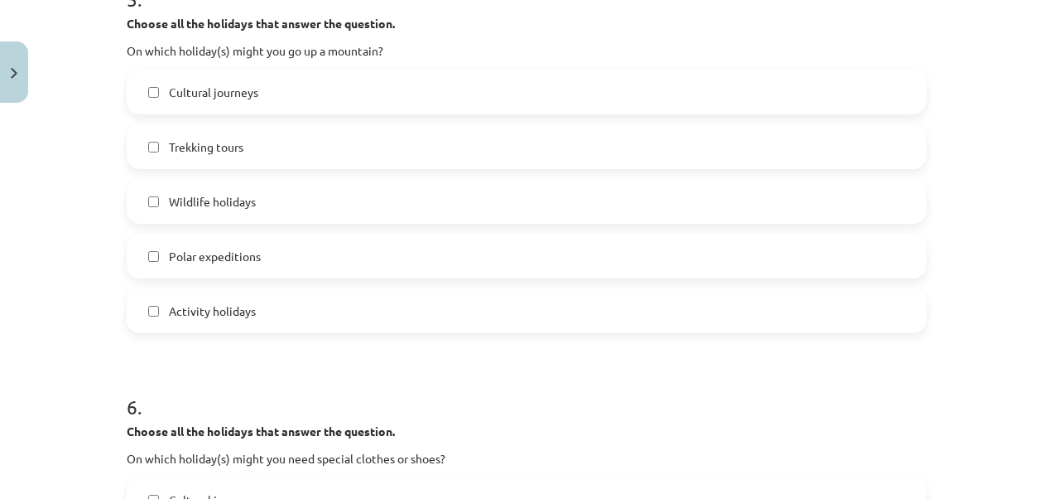
click at [197, 143] on span "Trekking tours" at bounding box center [206, 146] width 75 height 17
click at [219, 262] on span "Polar expeditions" at bounding box center [215, 256] width 92 height 17
click at [219, 204] on span "Wildlife holidays" at bounding box center [212, 201] width 87 height 17
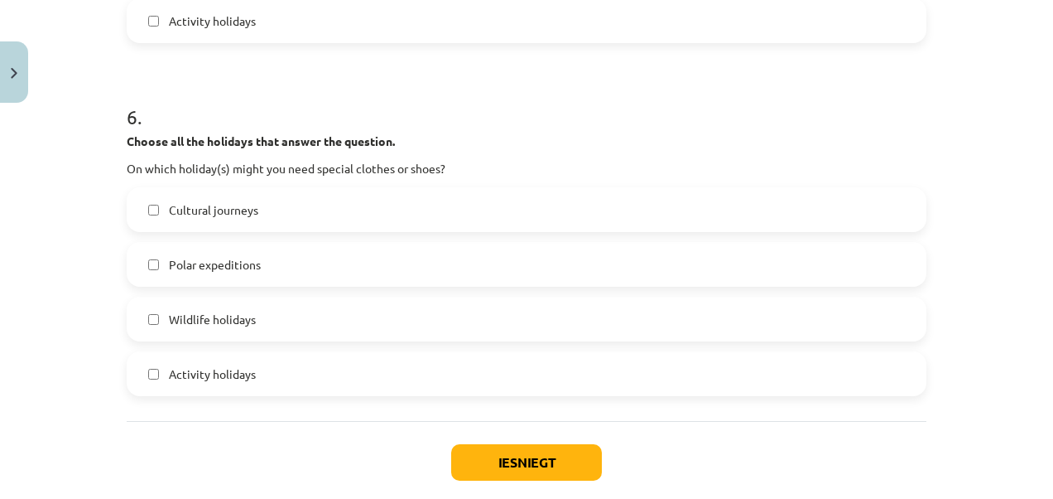
scroll to position [2277, 0]
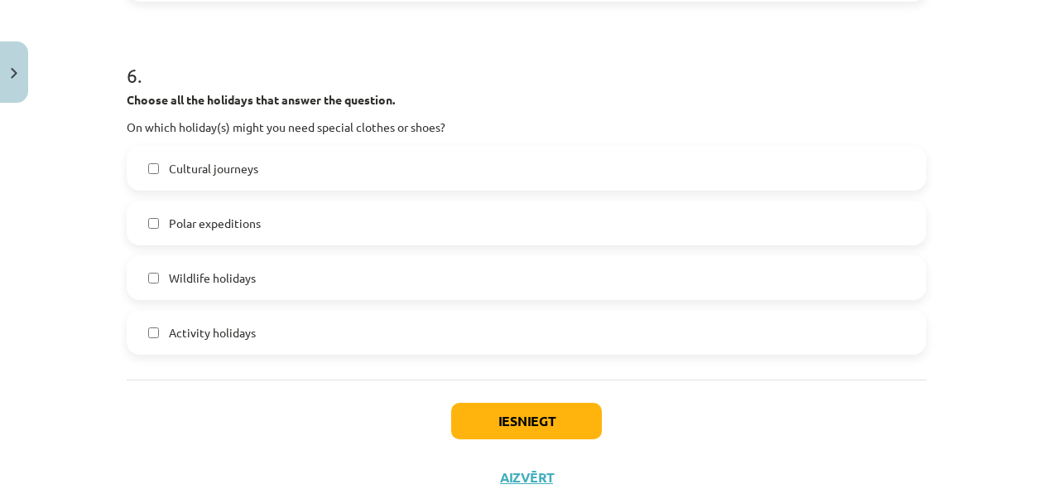
click at [217, 224] on span "Polar expeditions" at bounding box center [215, 222] width 92 height 17
click at [494, 416] on button "Iesniegt" at bounding box center [526, 420] width 151 height 36
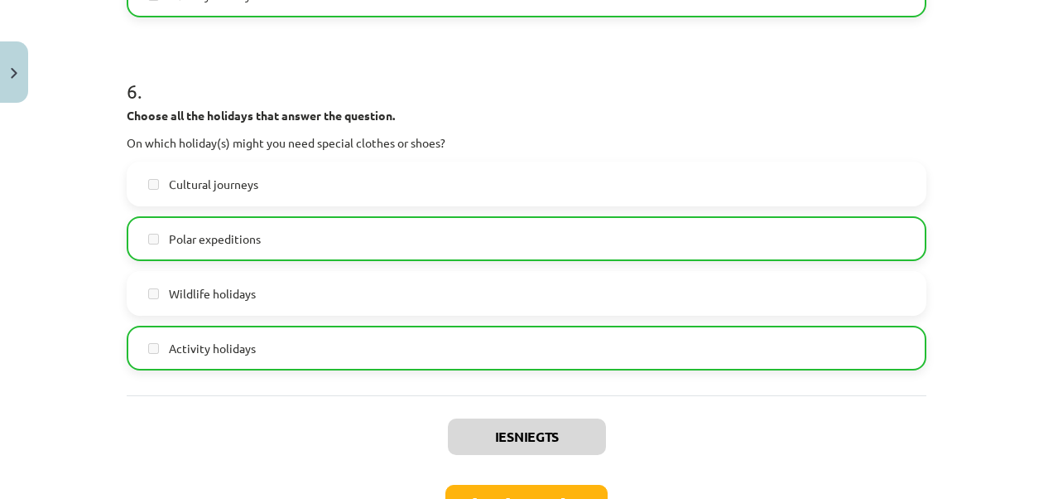
scroll to position [2377, 0]
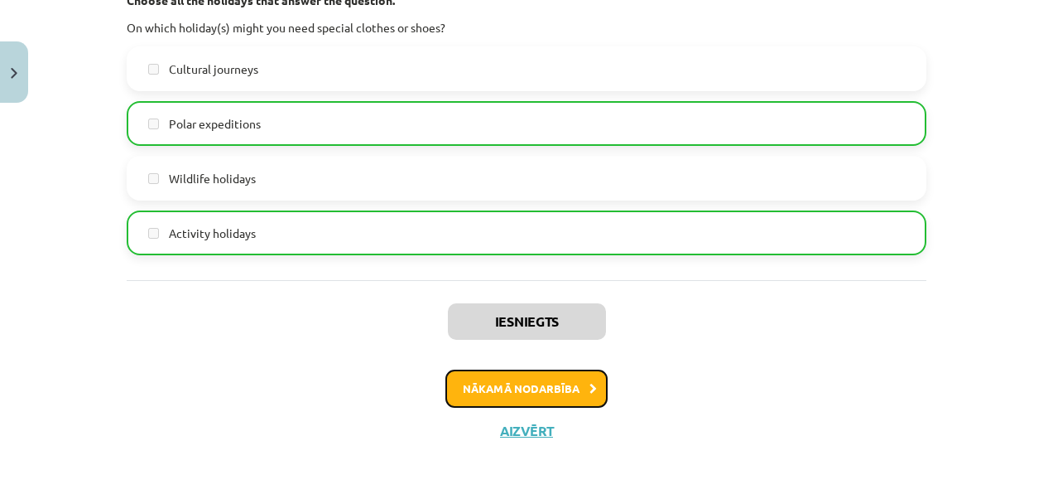
click at [507, 386] on button "Nākamā nodarbība" at bounding box center [527, 388] width 162 height 38
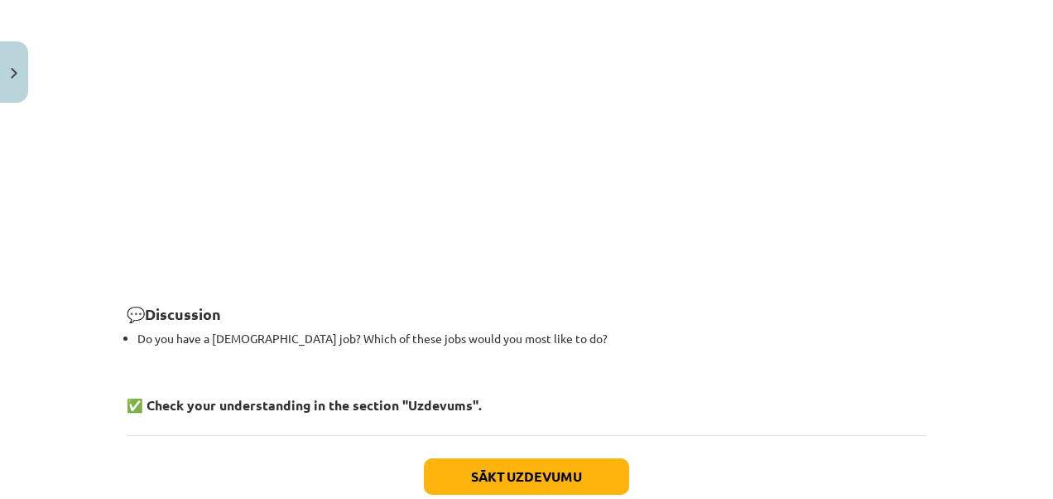
scroll to position [1361, 0]
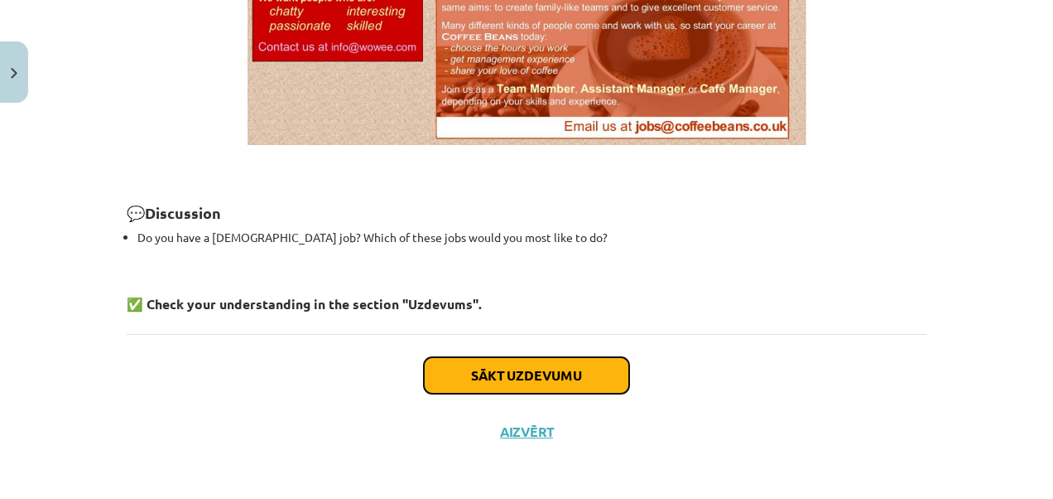
click at [528, 368] on button "Sākt uzdevumu" at bounding box center [526, 375] width 205 height 36
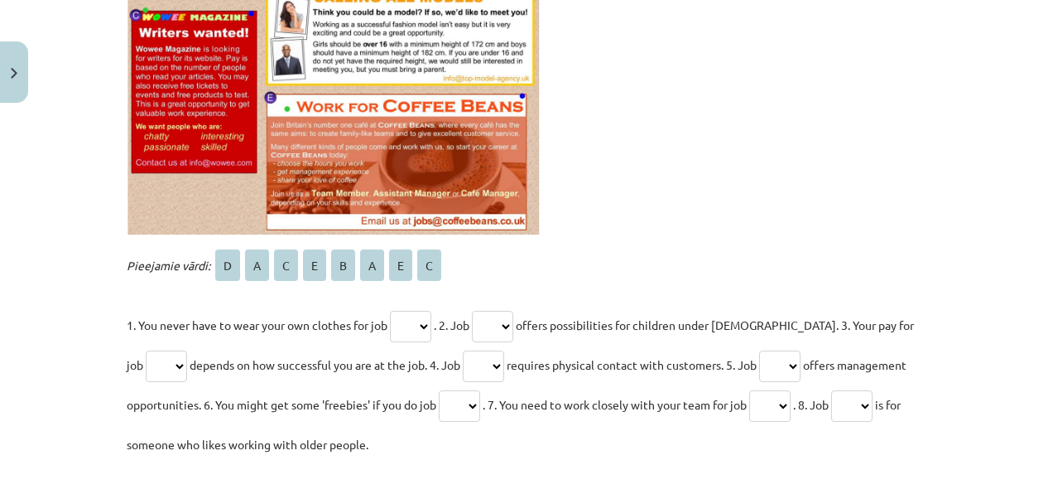
scroll to position [704, 0]
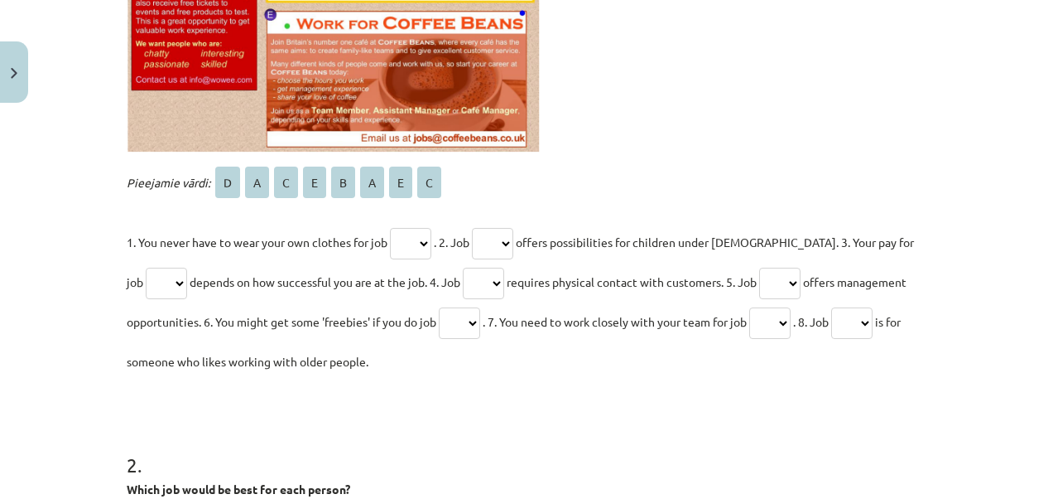
click at [421, 236] on select "* * * * * * * *" at bounding box center [410, 243] width 41 height 31
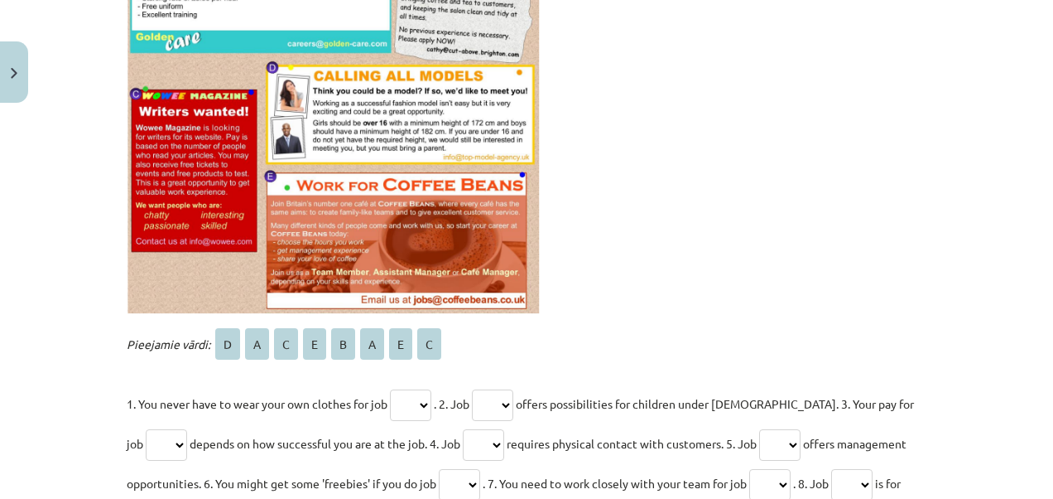
scroll to position [621, 0]
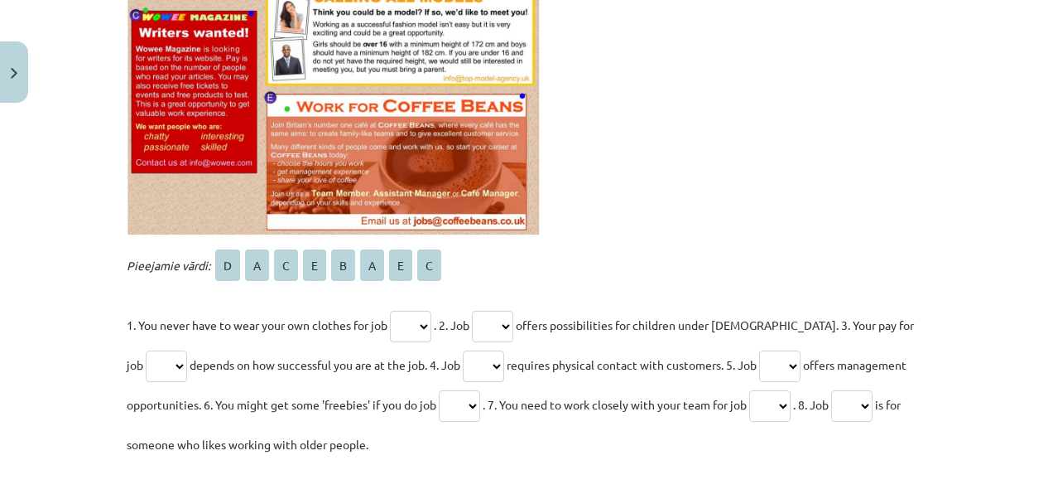
click at [421, 325] on select "* * * * * * * *" at bounding box center [410, 326] width 41 height 31
select select "*"
click at [390, 311] on select "* * * * * * * *" at bounding box center [410, 326] width 41 height 31
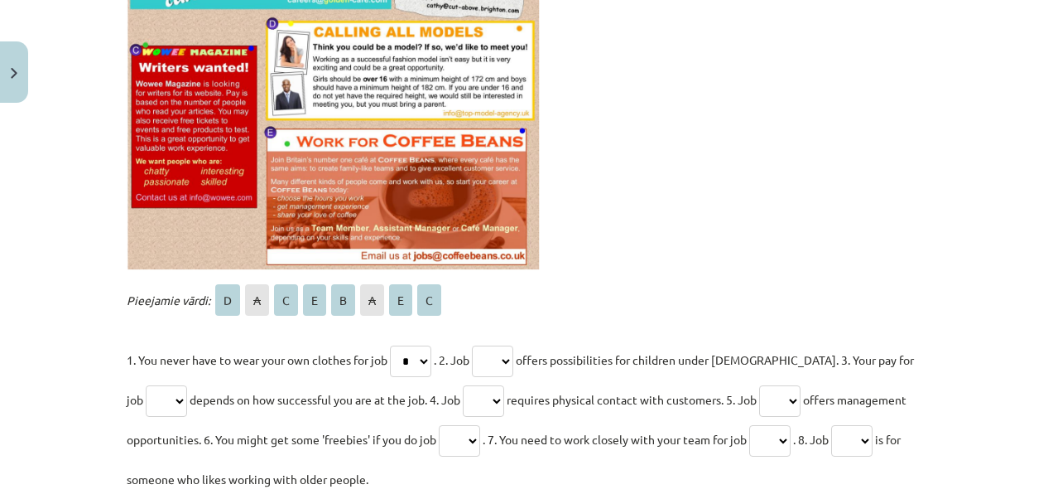
scroll to position [662, 0]
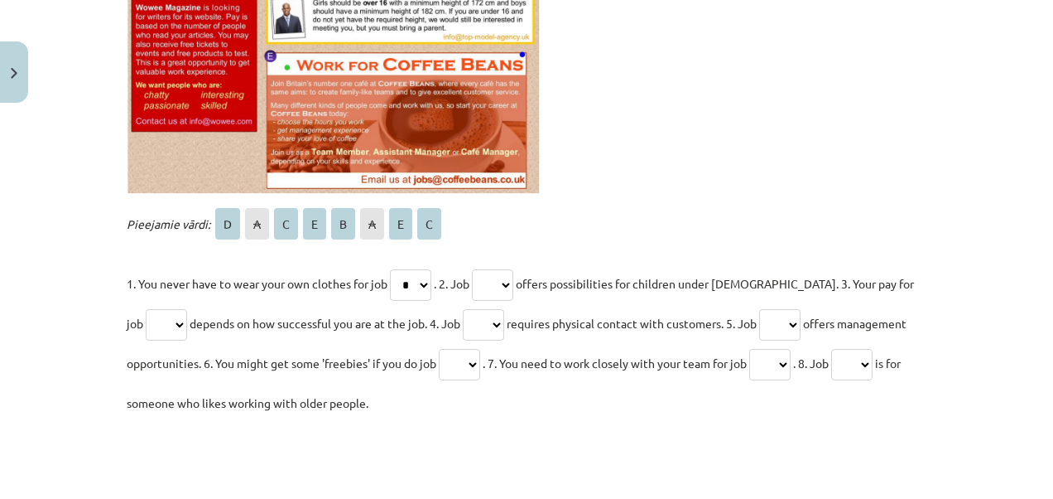
click at [872, 364] on select "* * * * * * * *" at bounding box center [851, 364] width 41 height 31
select select "*"
click at [845, 349] on select "* * * * * * * *" at bounding box center [851, 364] width 41 height 31
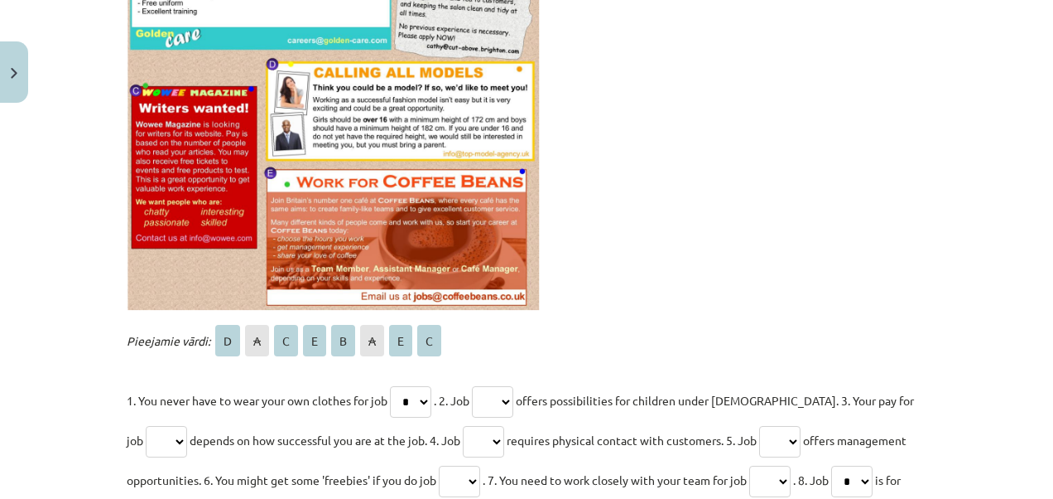
scroll to position [580, 0]
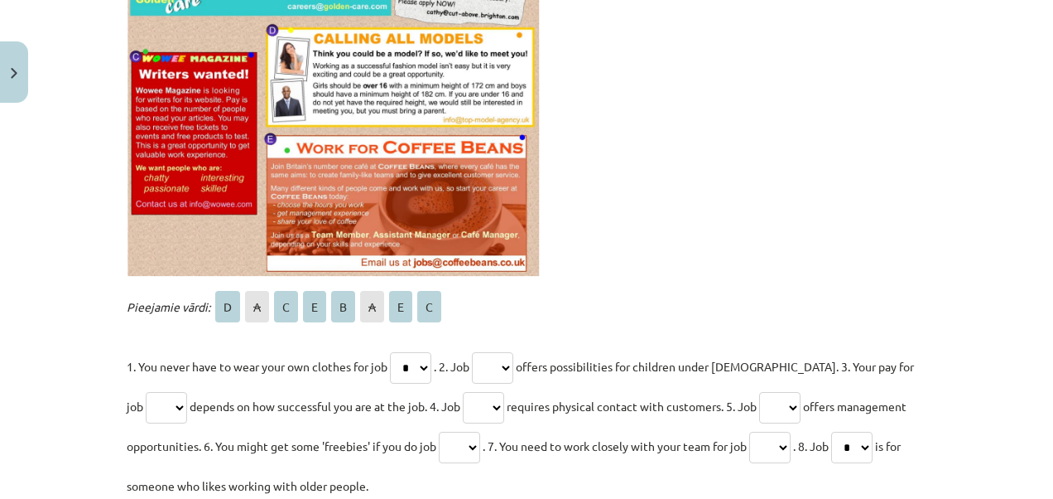
click at [504, 365] on select "* * * * * * * *" at bounding box center [492, 367] width 41 height 31
select select "*"
click at [477, 352] on select "* * * * * * * *" at bounding box center [492, 367] width 41 height 31
click at [161, 400] on select "* * * * * * * *" at bounding box center [166, 407] width 41 height 31
select select "*"
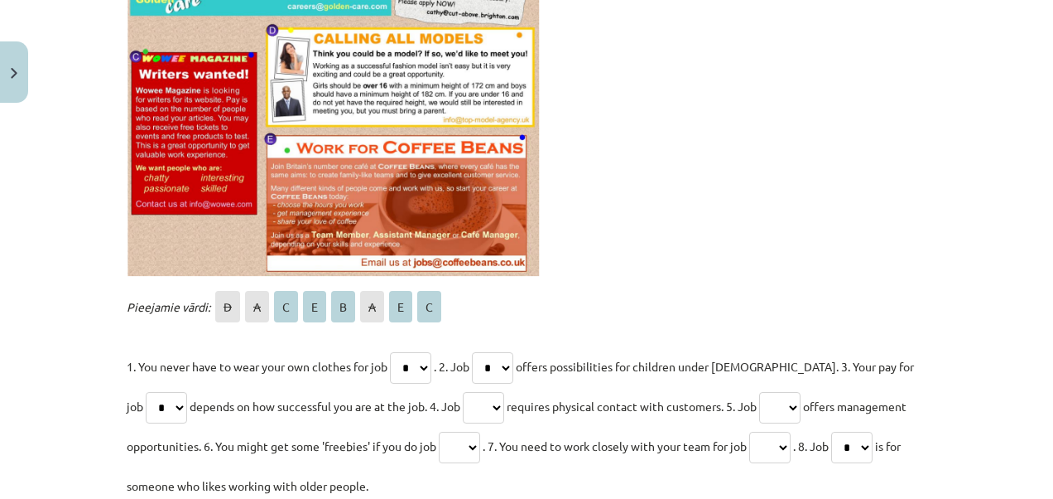
click at [146, 392] on select "* * * * * * * *" at bounding box center [166, 407] width 41 height 31
click at [484, 409] on select "* * * * * * * *" at bounding box center [483, 407] width 41 height 31
select select "*"
click at [463, 392] on select "* * * * * * * *" at bounding box center [483, 407] width 41 height 31
drag, startPoint x: 691, startPoint y: 272, endPoint x: 690, endPoint y: 262, distance: 10.0
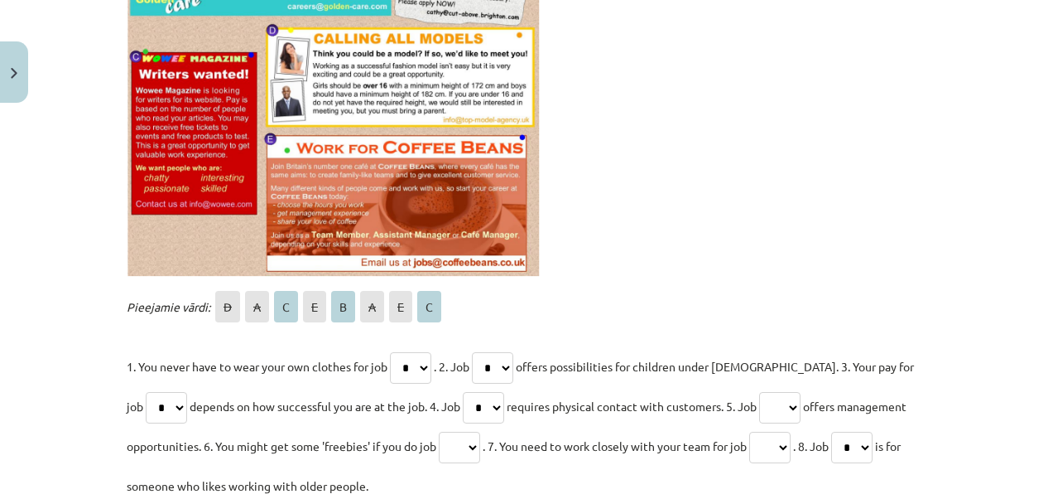
click at [690, 262] on p at bounding box center [527, 55] width 800 height 443
click at [465, 445] on select "* * * * * * * *" at bounding box center [459, 446] width 41 height 31
select select "*"
click at [439, 431] on select "* * * * * * * *" at bounding box center [459, 446] width 41 height 31
click at [783, 448] on select "* * * * * * * *" at bounding box center [769, 446] width 41 height 31
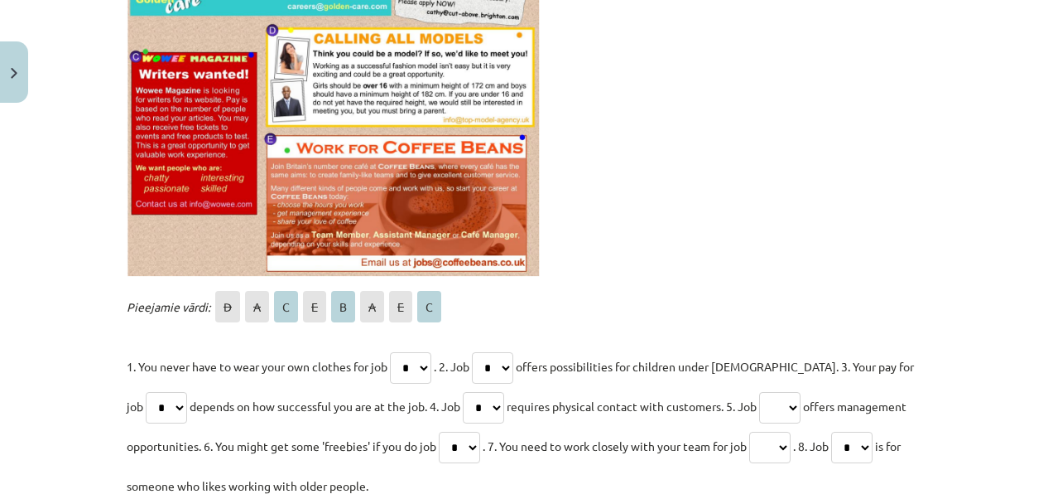
select select "*"
click at [757, 431] on select "* * * * * * * *" at bounding box center [769, 446] width 41 height 31
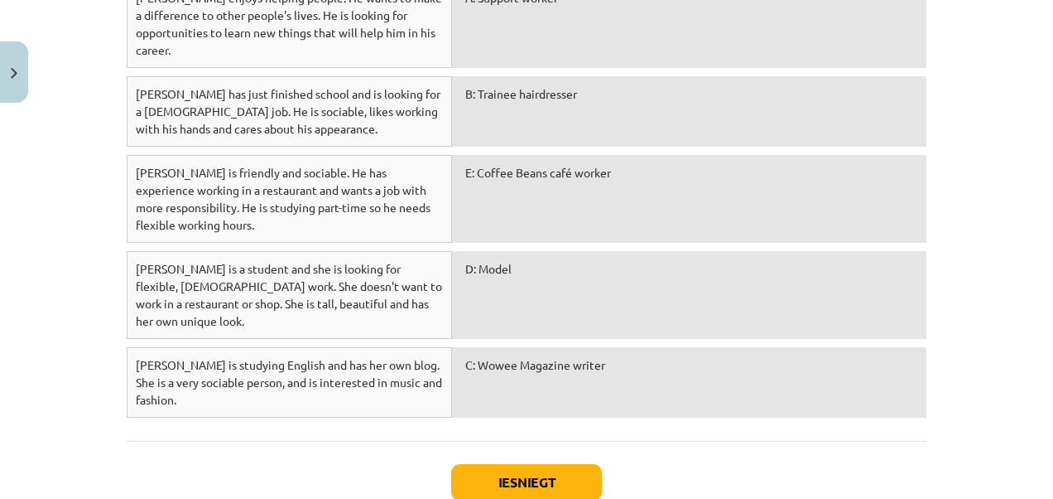
scroll to position [1284, 0]
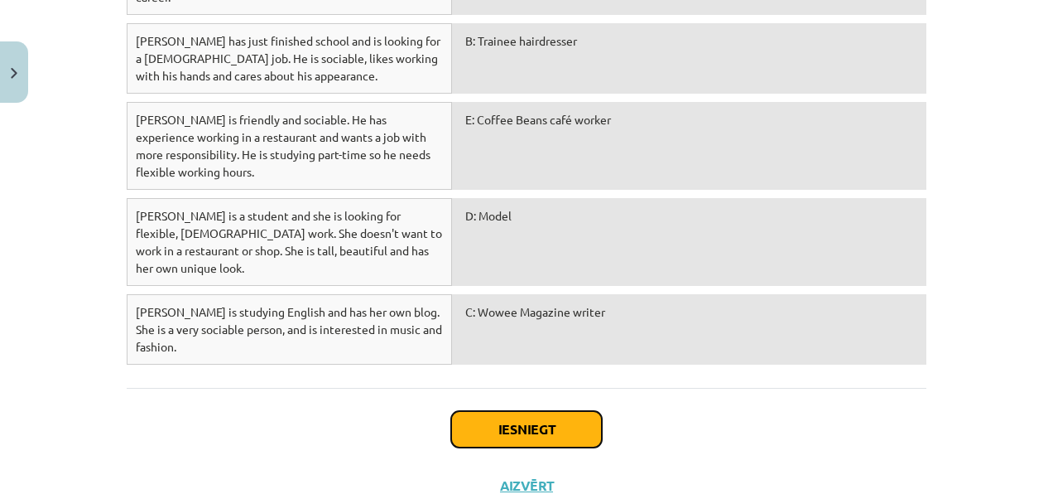
click at [542, 411] on button "Iesniegt" at bounding box center [526, 429] width 151 height 36
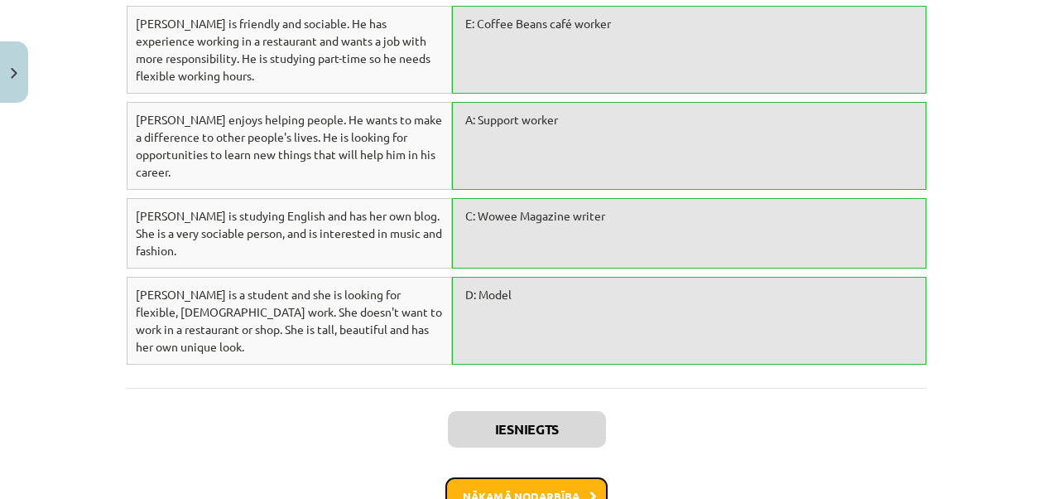
click at [538, 477] on button "Nākamā nodarbība" at bounding box center [527, 496] width 162 height 38
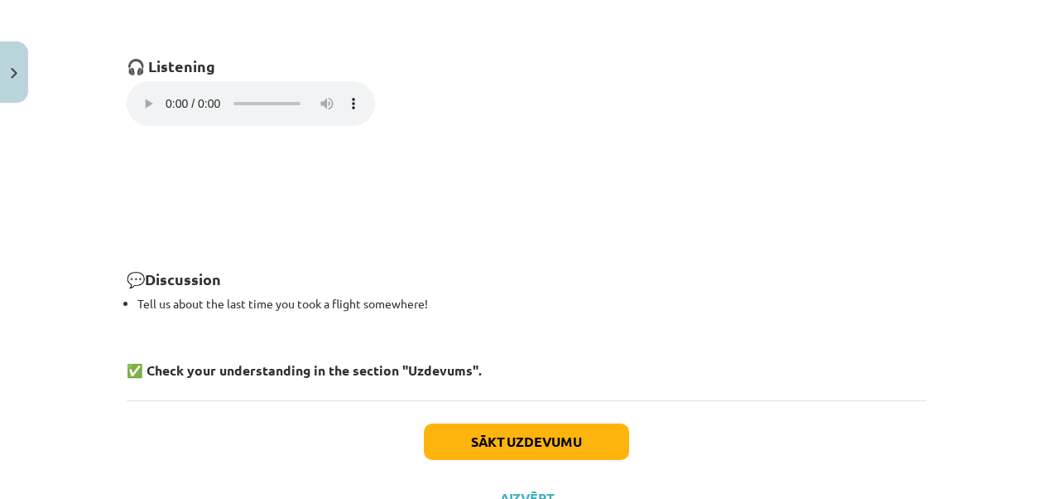
scroll to position [1328, 0]
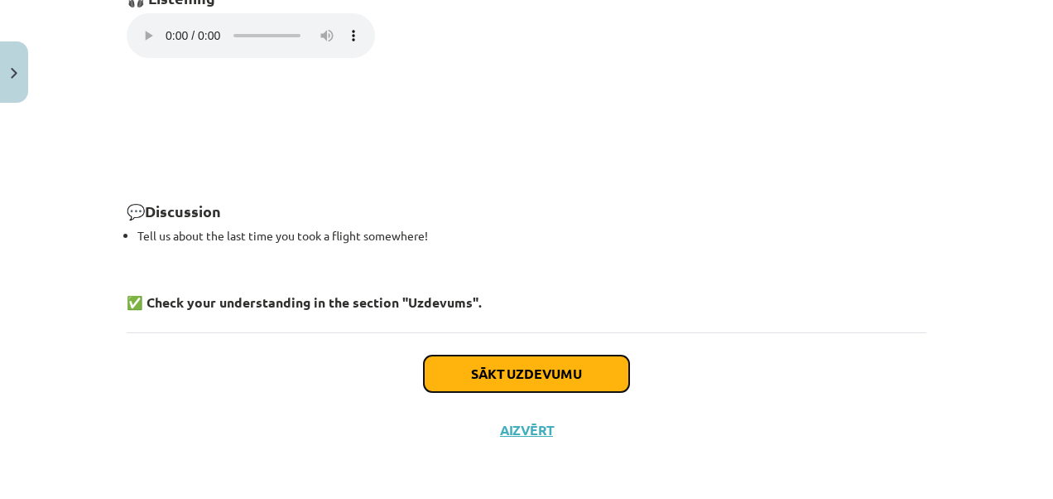
click at [542, 372] on button "Sākt uzdevumu" at bounding box center [526, 373] width 205 height 36
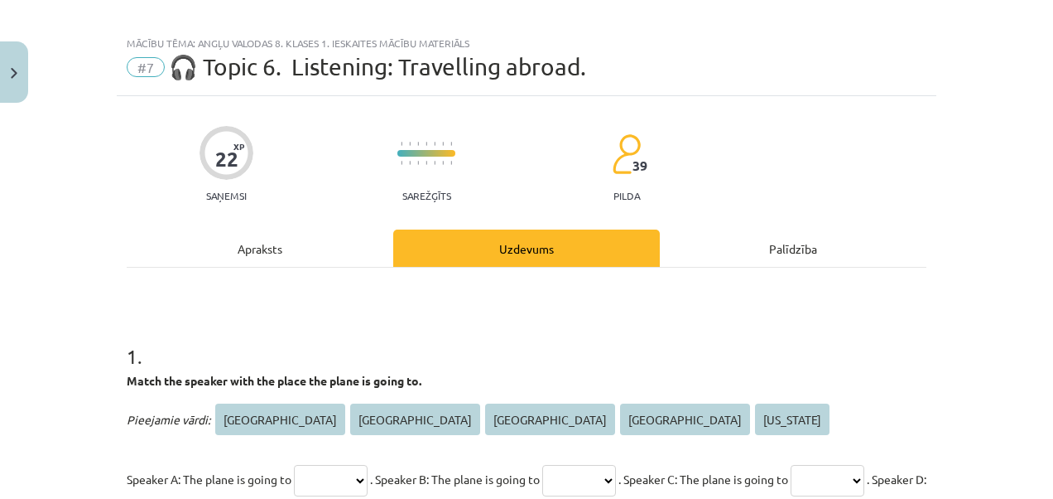
scroll to position [0, 0]
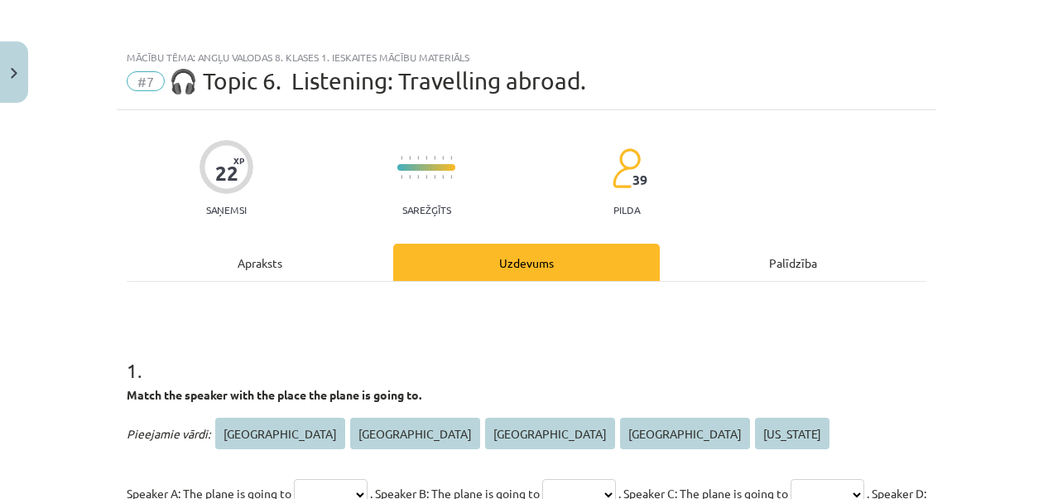
click at [280, 262] on div "Apraksts" at bounding box center [260, 261] width 267 height 37
